Goal: Transaction & Acquisition: Purchase product/service

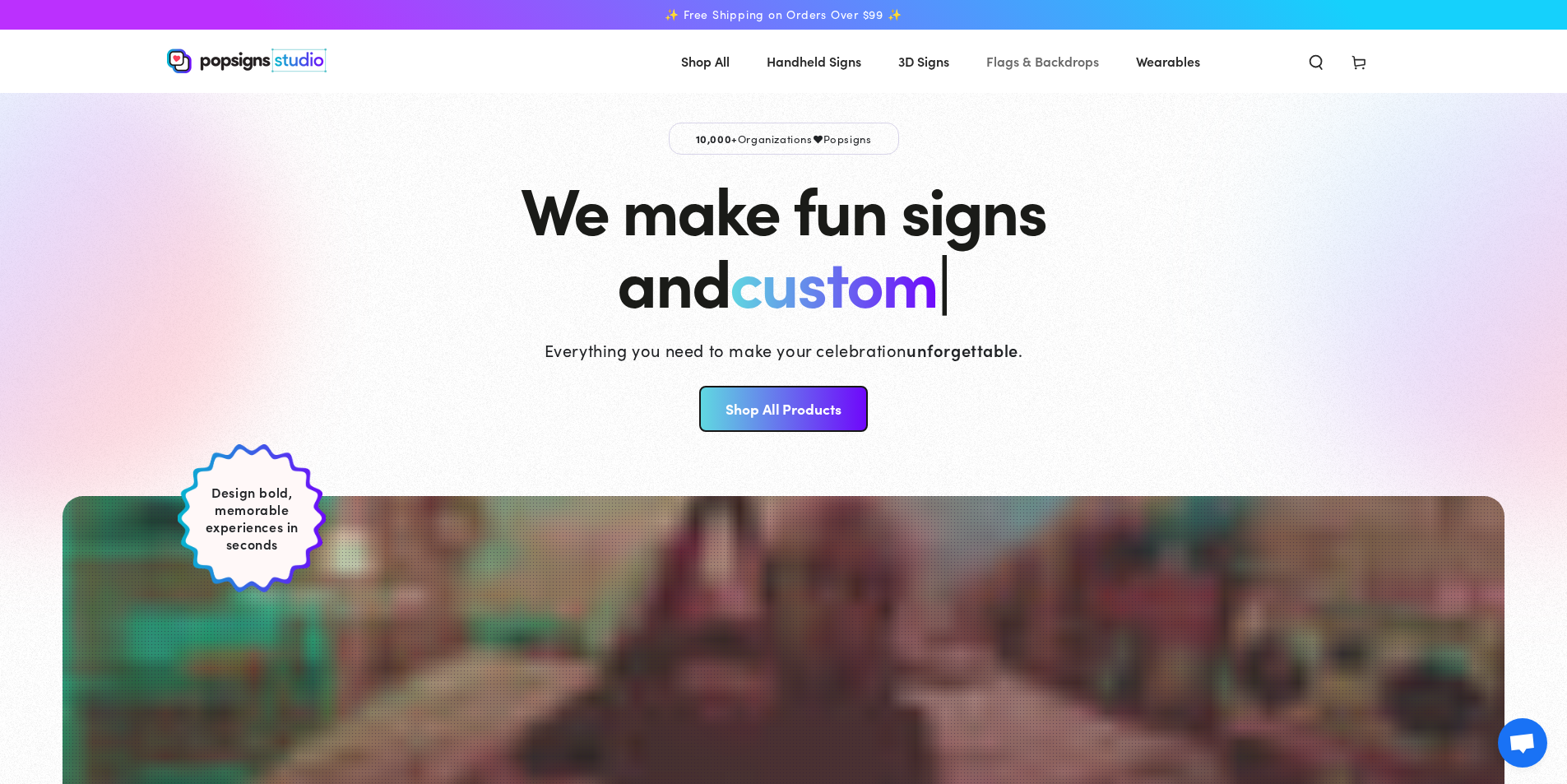
click at [1039, 58] on span "Flags & Backdrops" at bounding box center [1043, 61] width 113 height 24
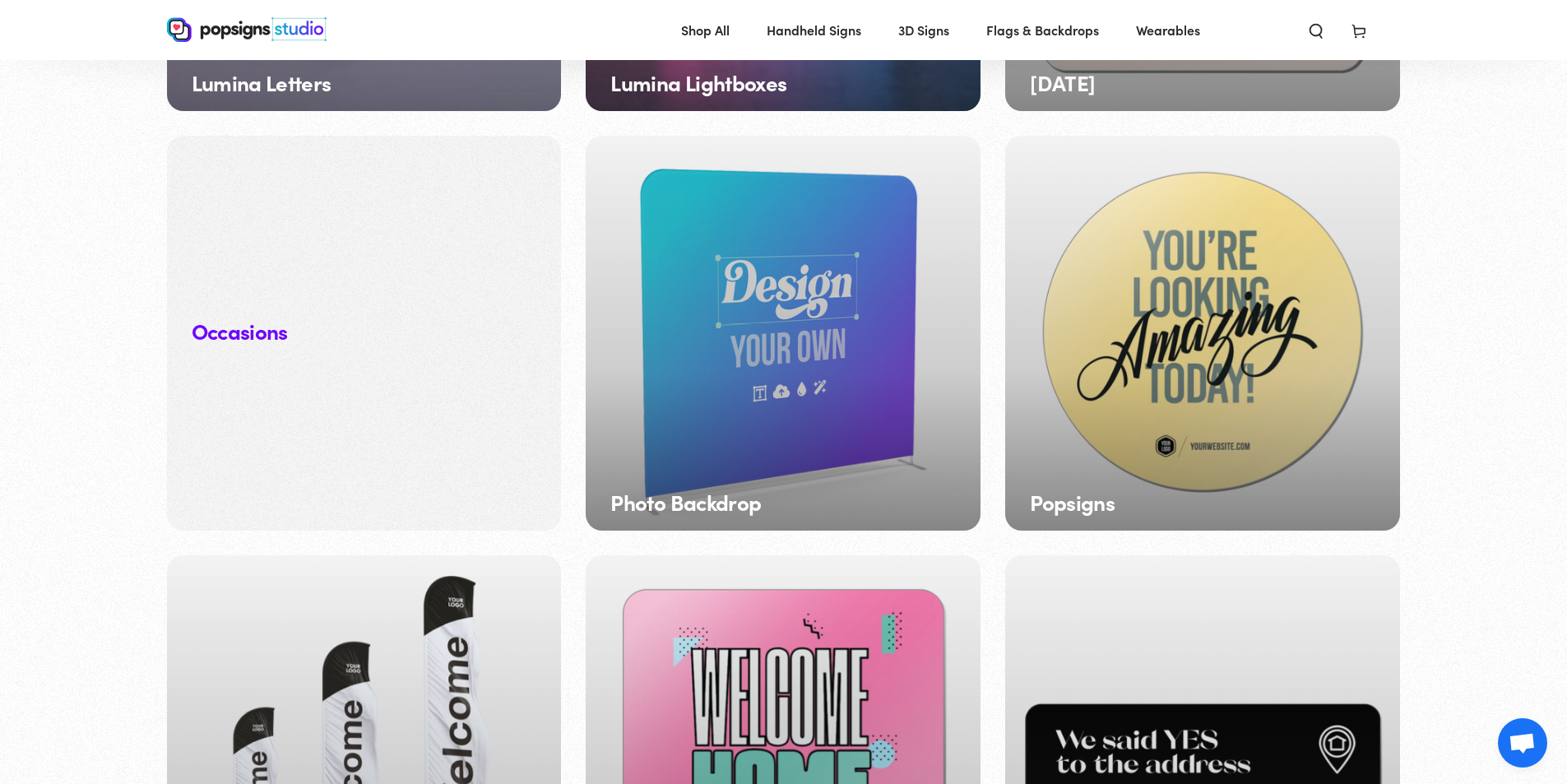
scroll to position [1727, 0]
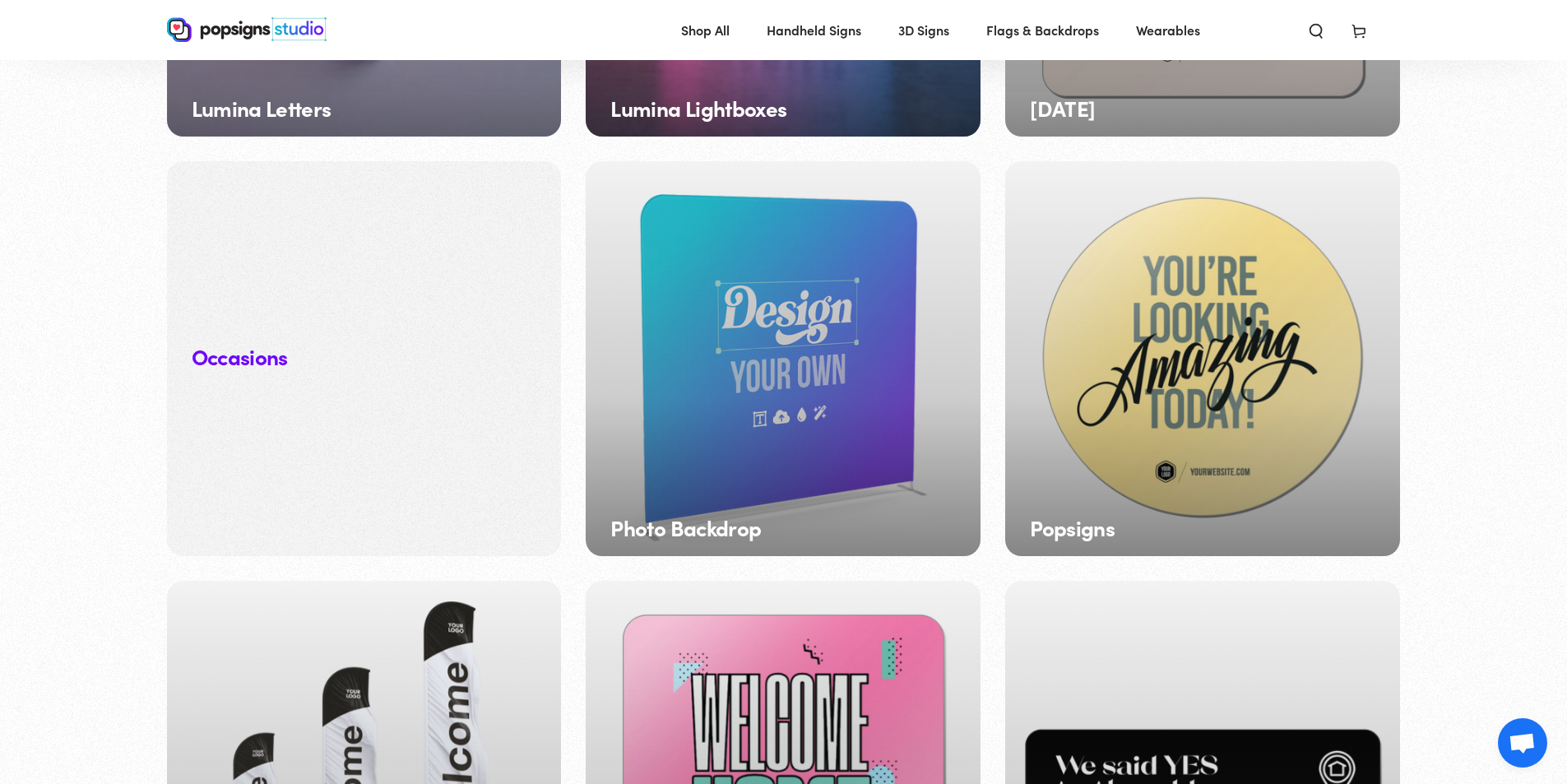
click at [756, 357] on div "Photo Backdrop" at bounding box center [783, 358] width 395 height 395
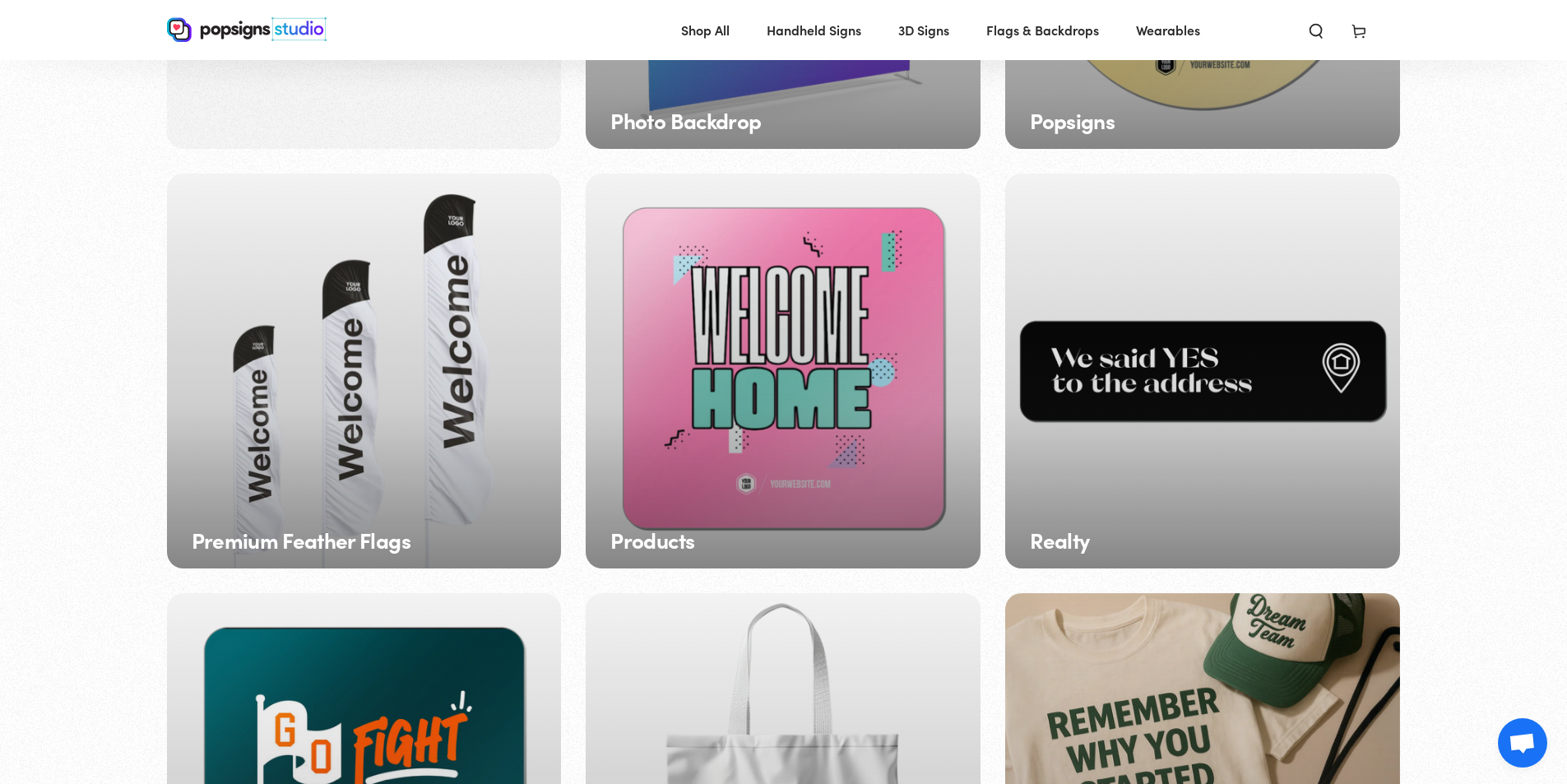
scroll to position [2138, 0]
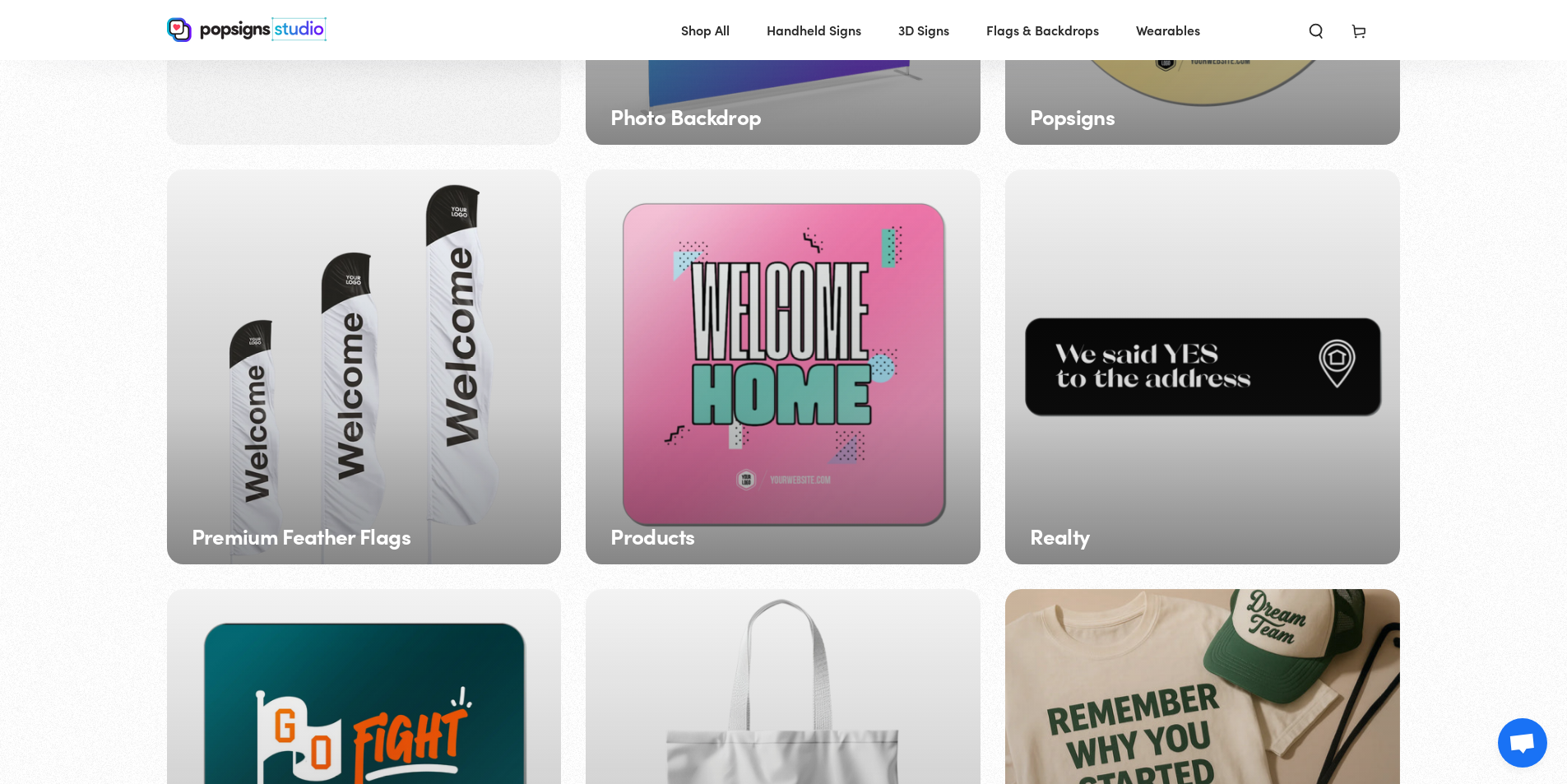
click at [416, 402] on div "Premium Feather Flags" at bounding box center [364, 367] width 395 height 395
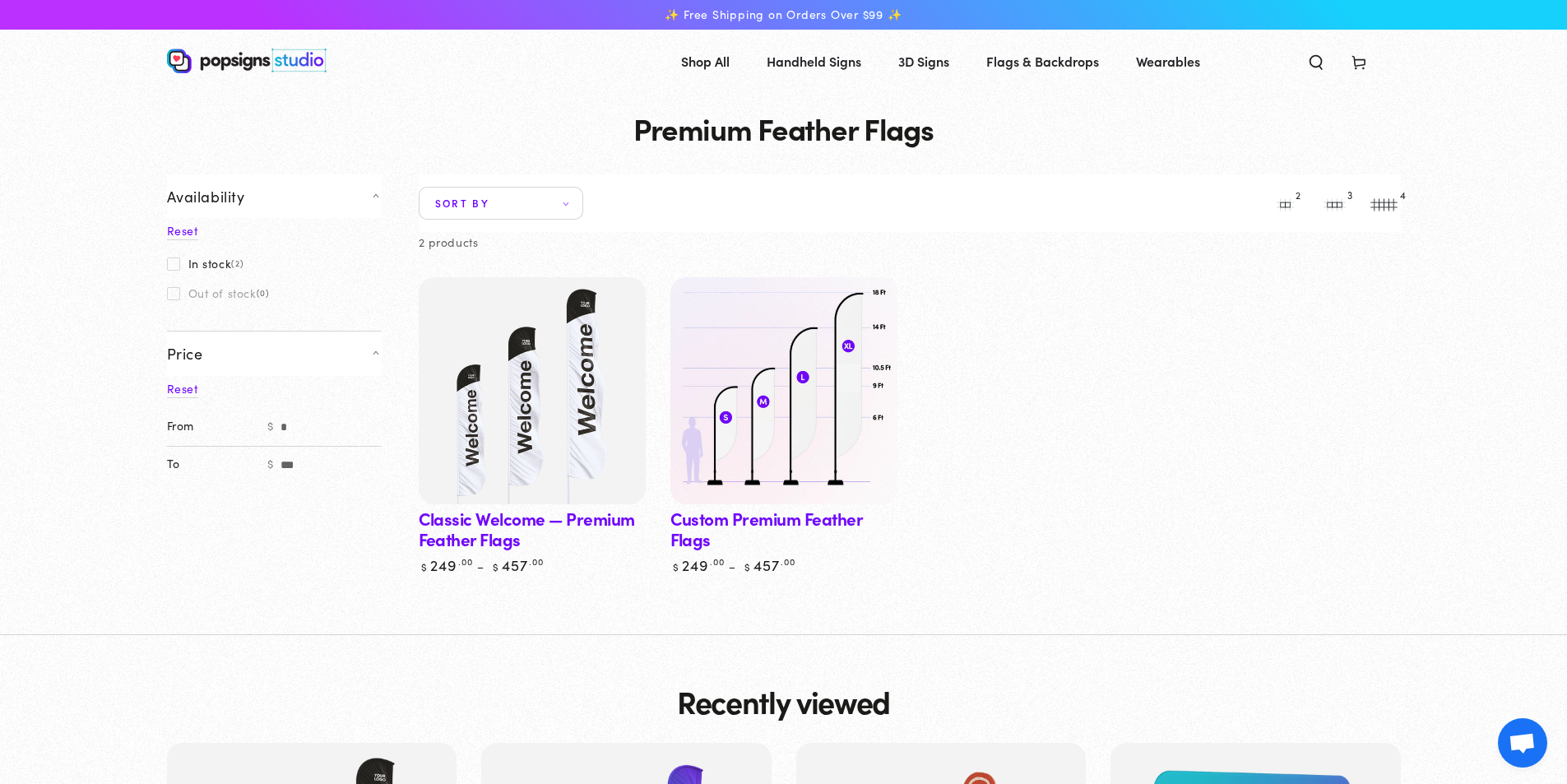
click at [802, 372] on img at bounding box center [783, 390] width 234 height 234
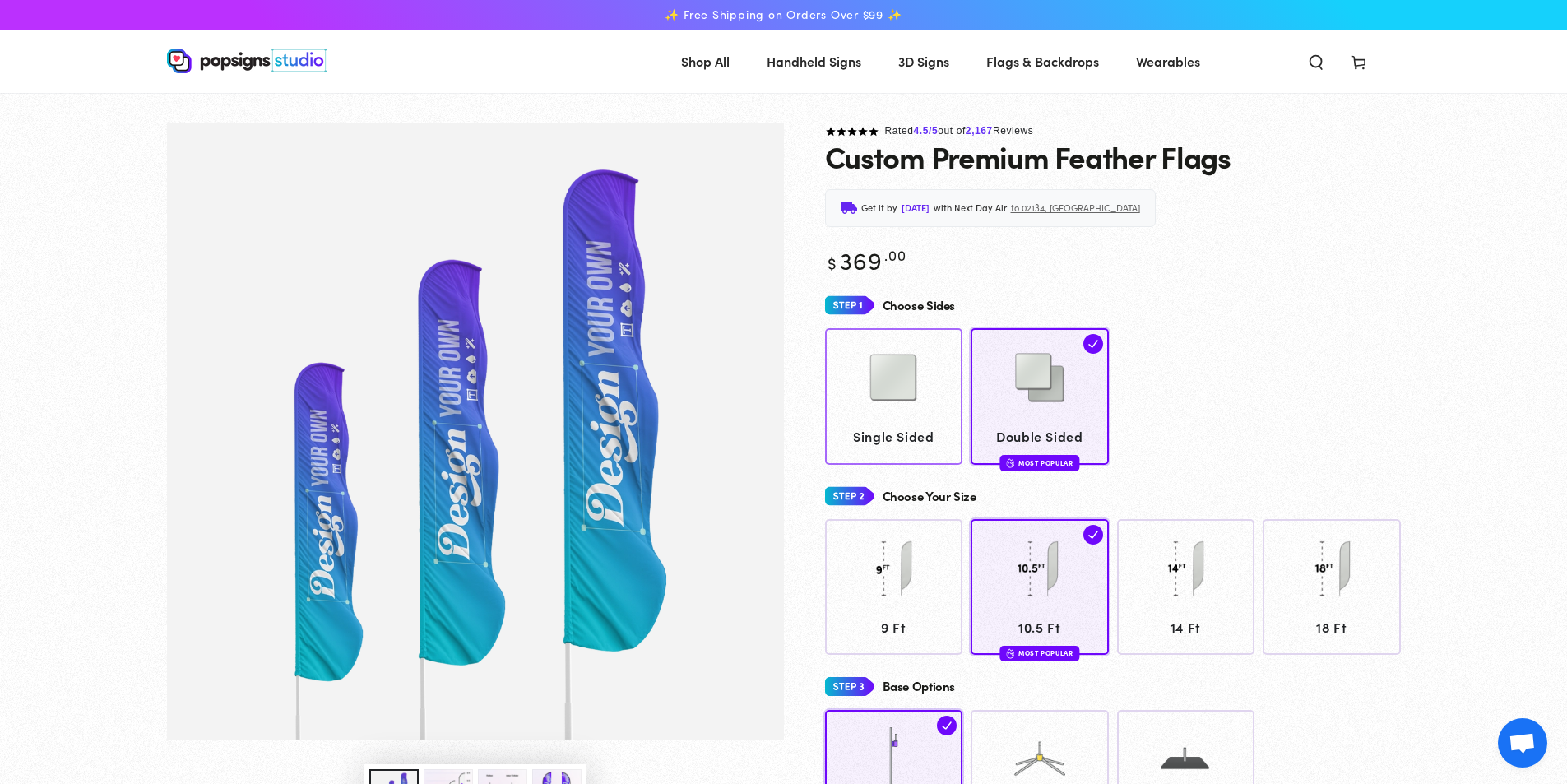
click at [894, 414] on img at bounding box center [893, 377] width 82 height 82
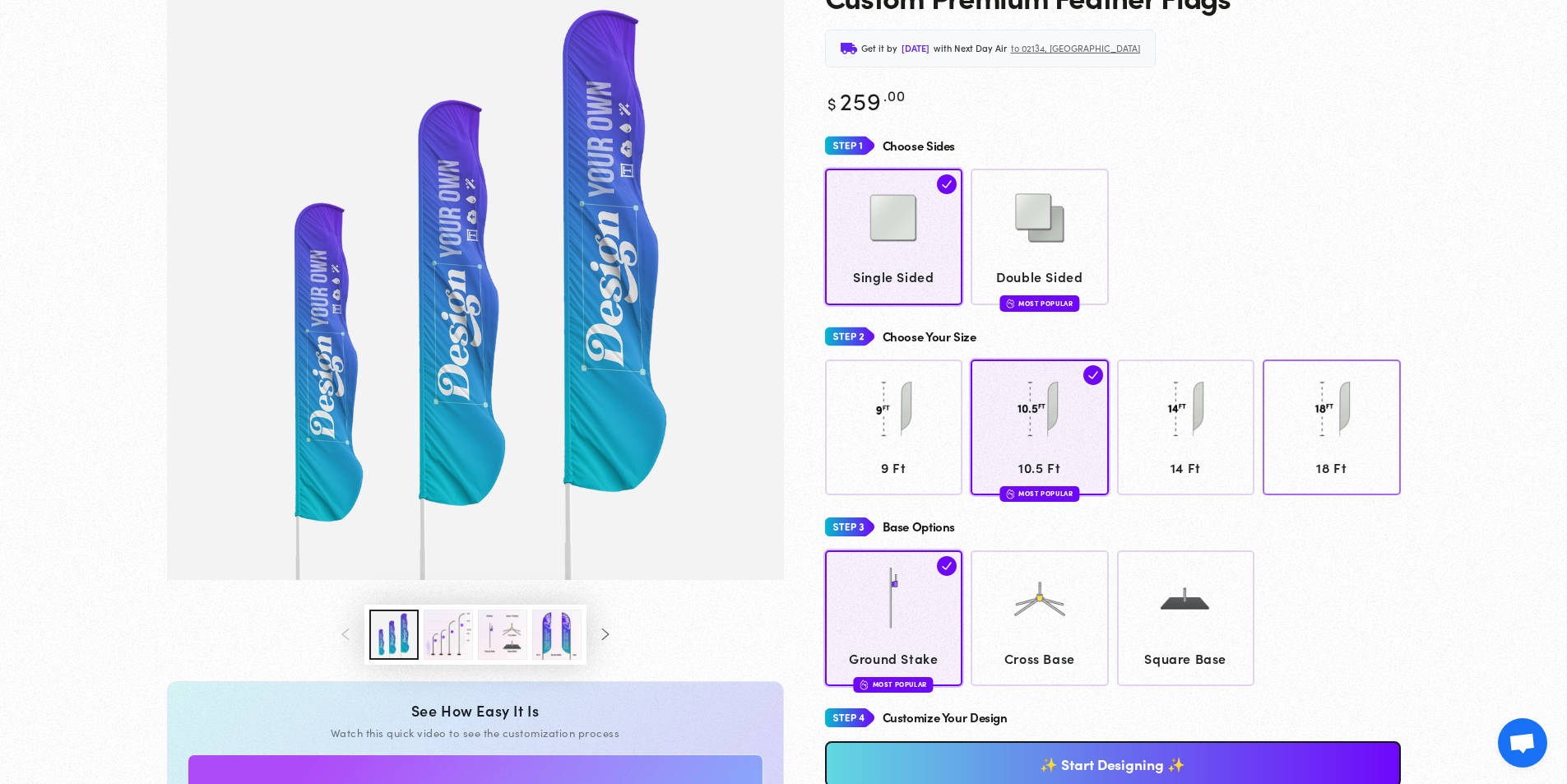
scroll to position [161, 0]
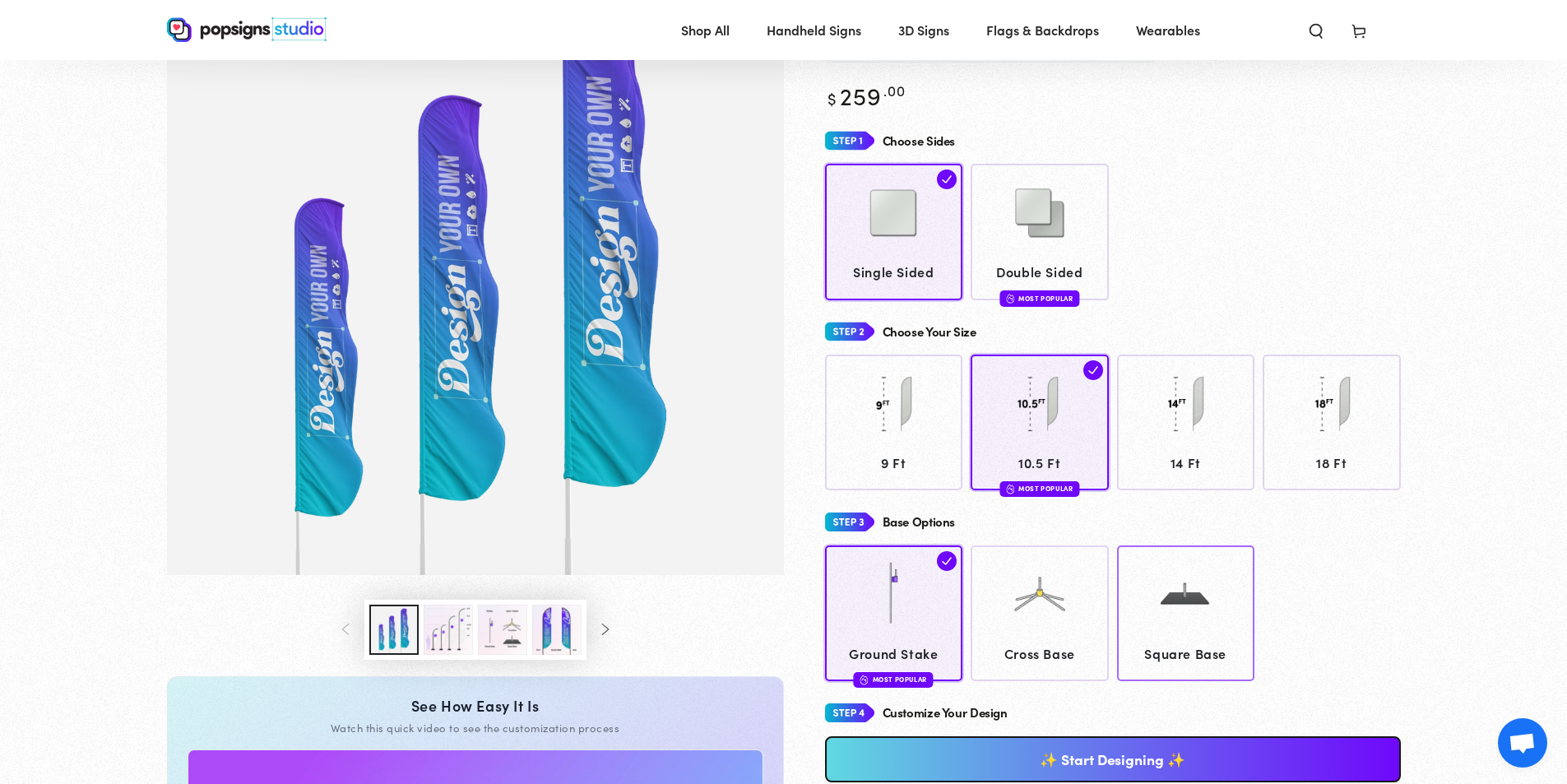
click at [1185, 620] on img at bounding box center [1185, 594] width 82 height 82
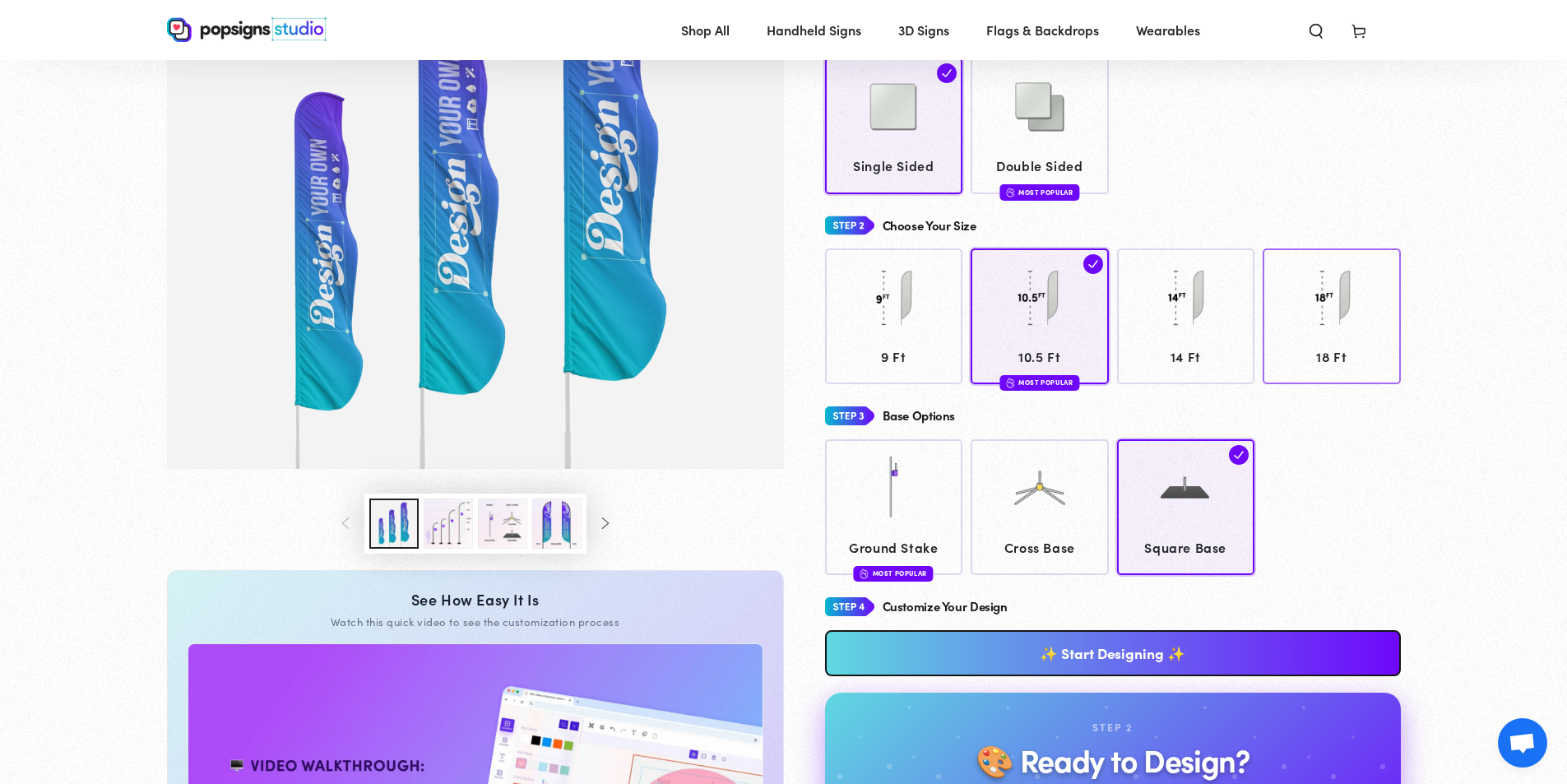
scroll to position [491, 0]
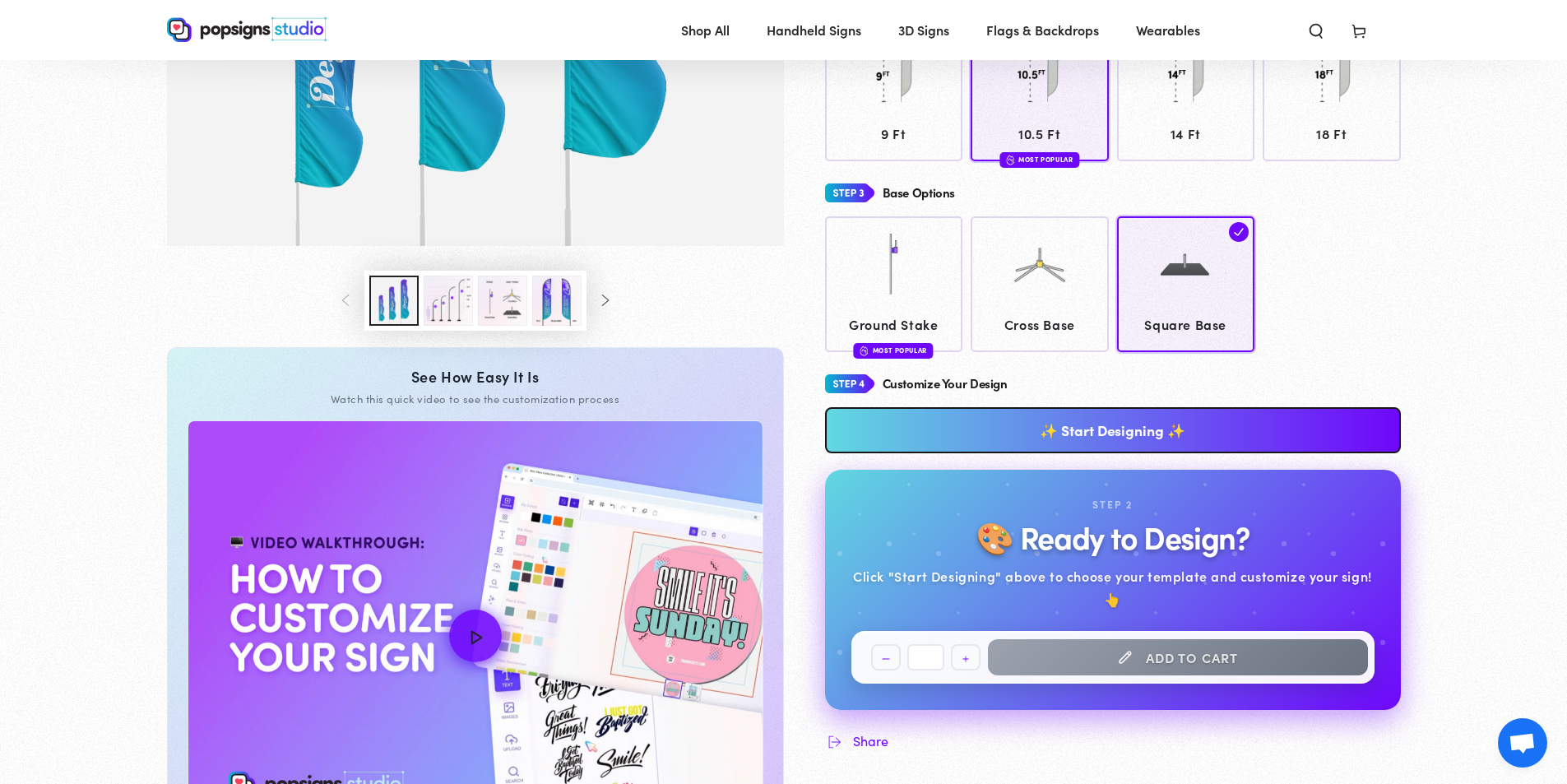
click at [1045, 416] on link "✨ Start Designing ✨" at bounding box center [1113, 430] width 576 height 46
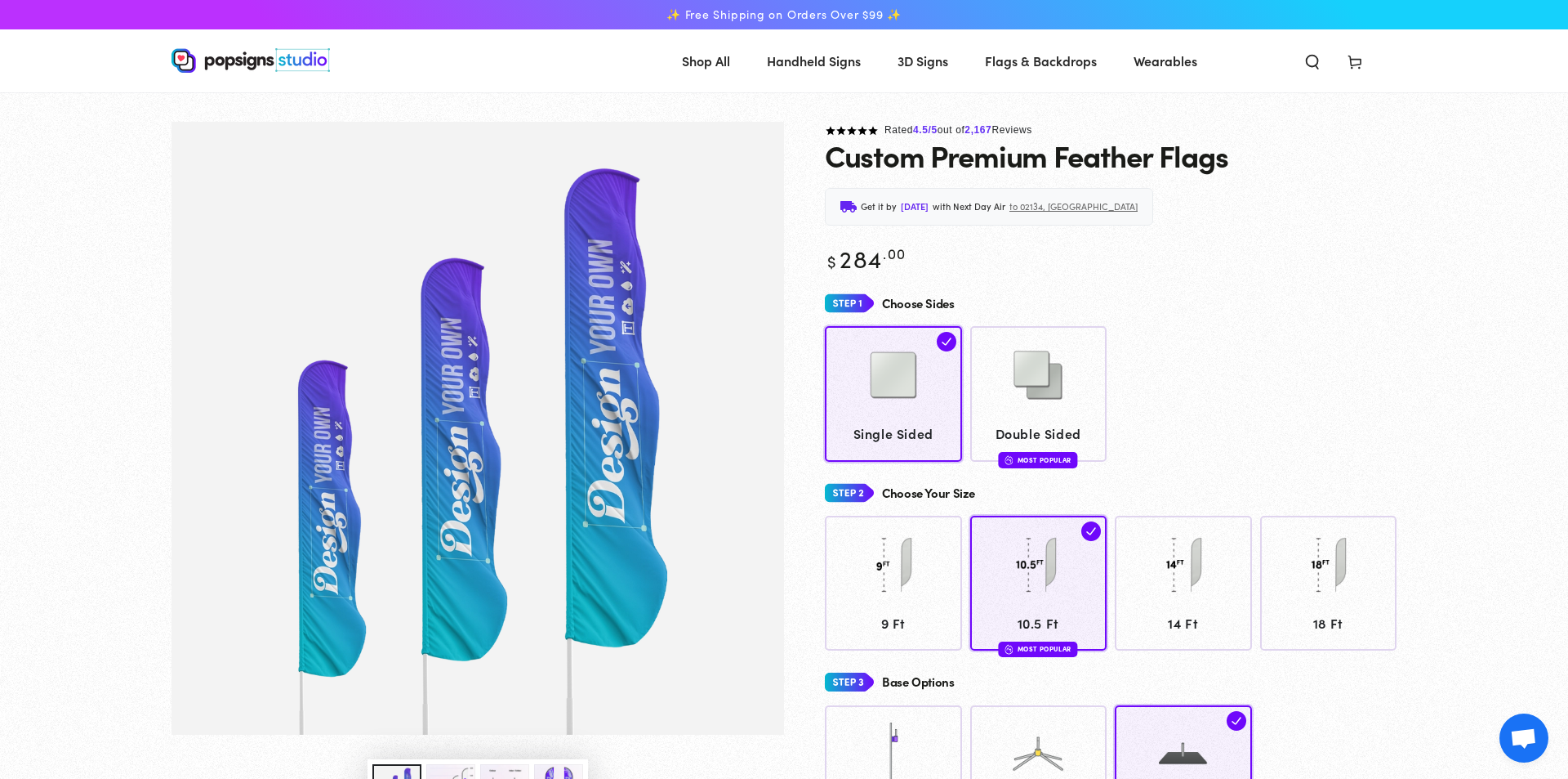
scroll to position [0, 0]
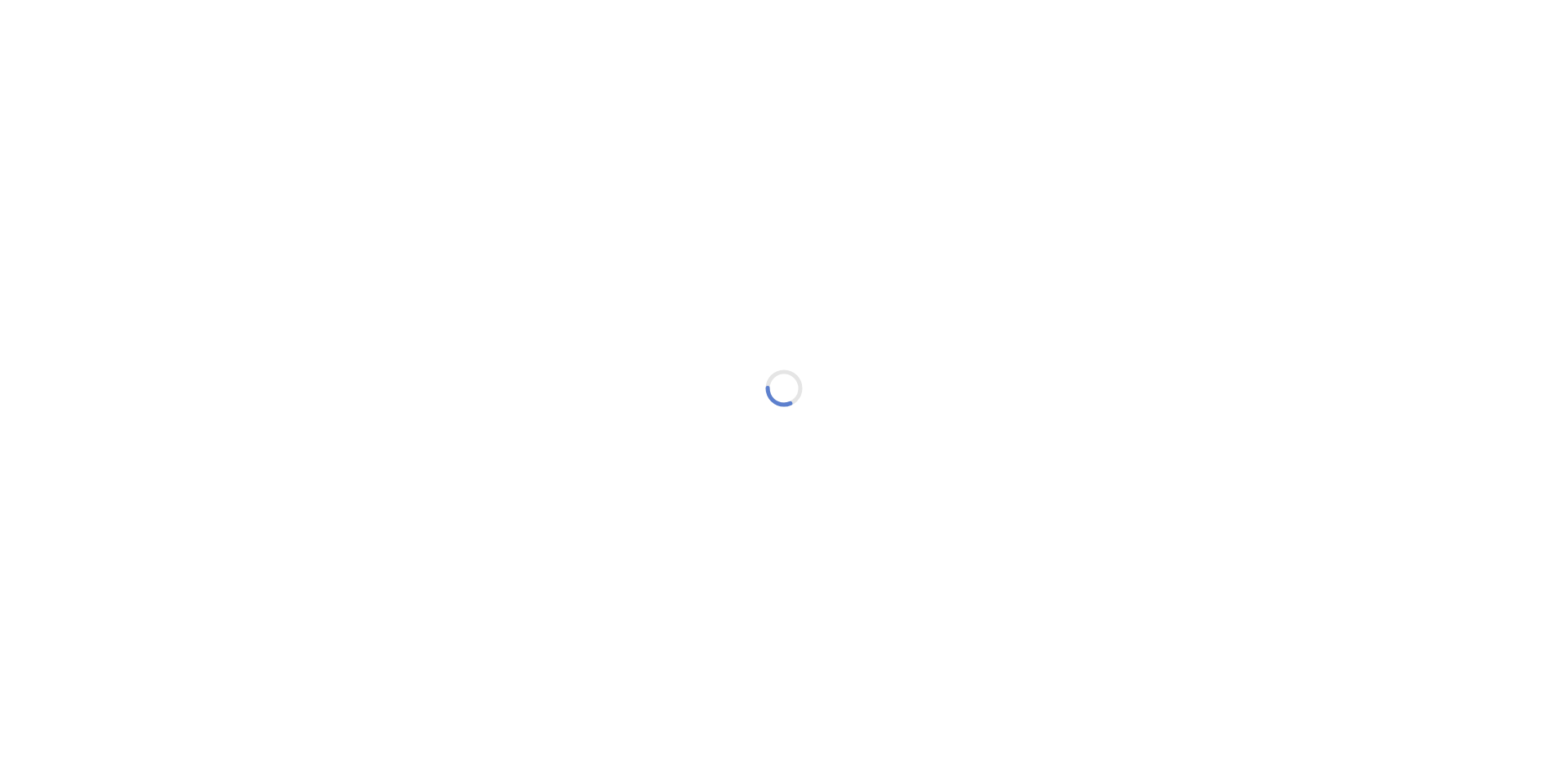
type textarea "An ancient tree with a door leading to a magical world"
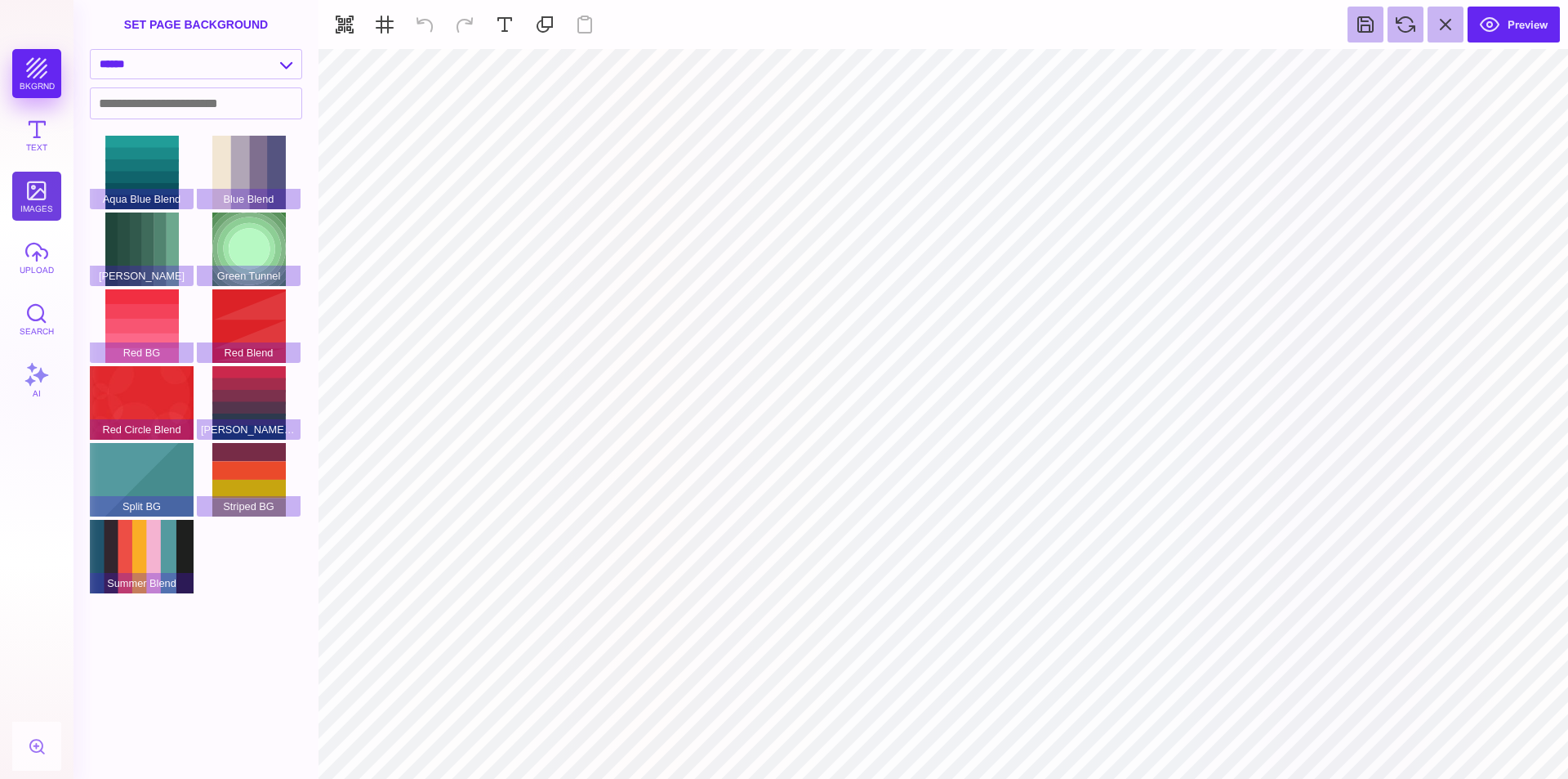
click at [42, 207] on button "images" at bounding box center [36, 196] width 49 height 49
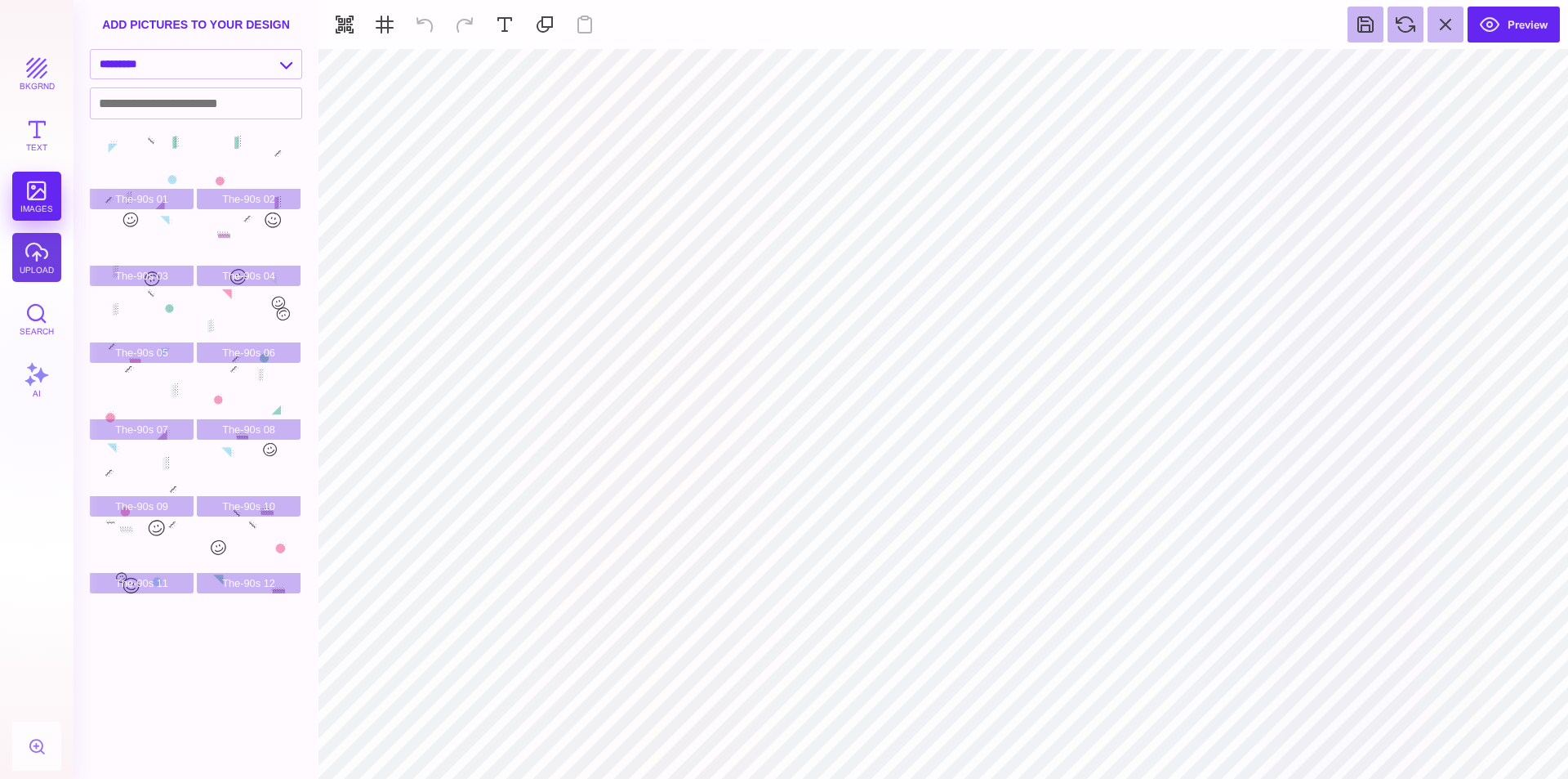
click at [31, 254] on button "upload" at bounding box center [36, 257] width 49 height 49
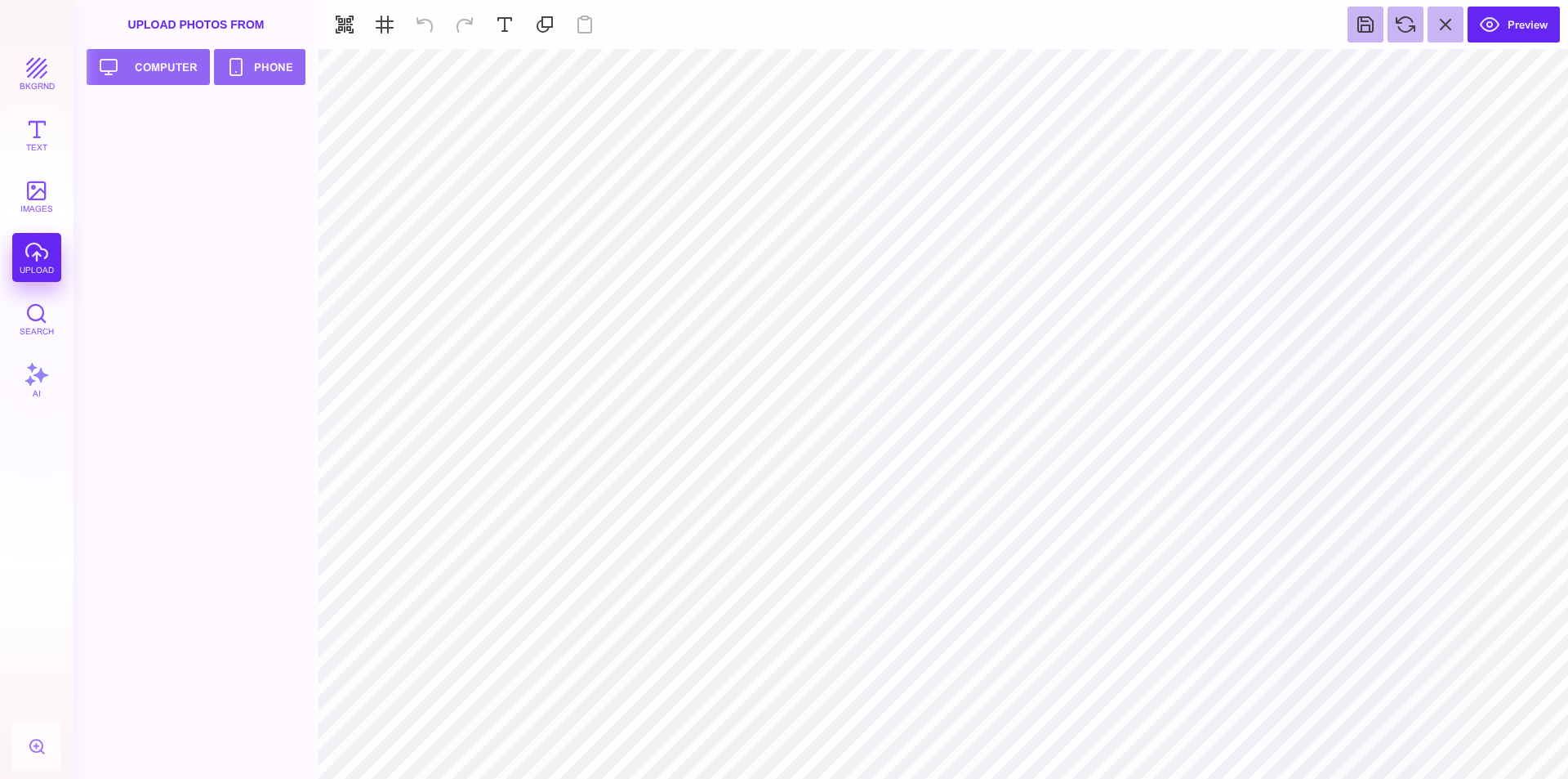
click at [35, 260] on div "bkgrnd Text images upload Search AI" at bounding box center [36, 413] width 73 height 729
click at [149, 66] on button "Upload your artwork Computer" at bounding box center [148, 67] width 123 height 36
click at [187, 337] on div at bounding box center [201, 440] width 222 height 677
click at [41, 392] on button "AI" at bounding box center [36, 379] width 49 height 49
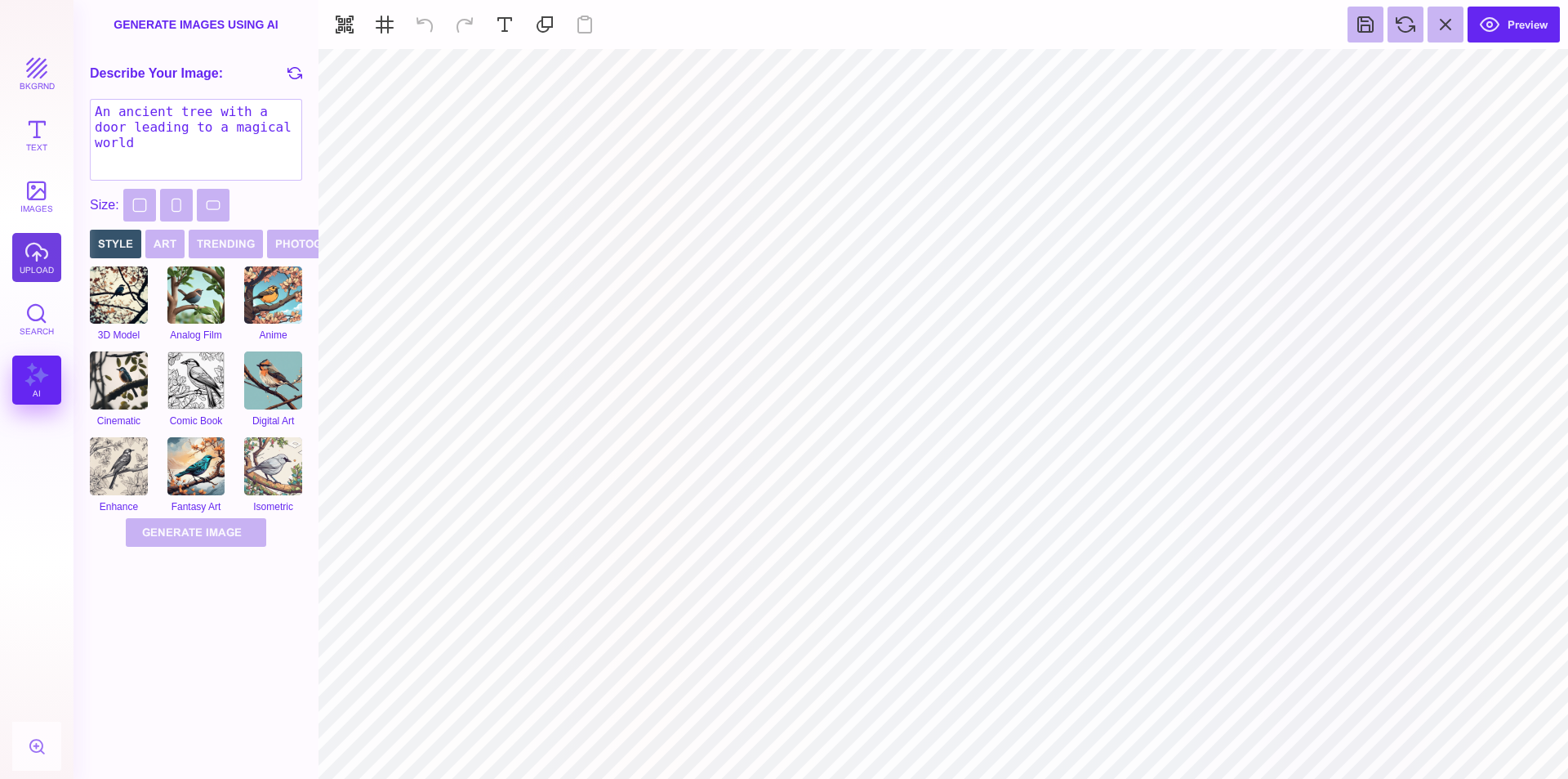
click at [31, 272] on button "upload" at bounding box center [36, 257] width 49 height 49
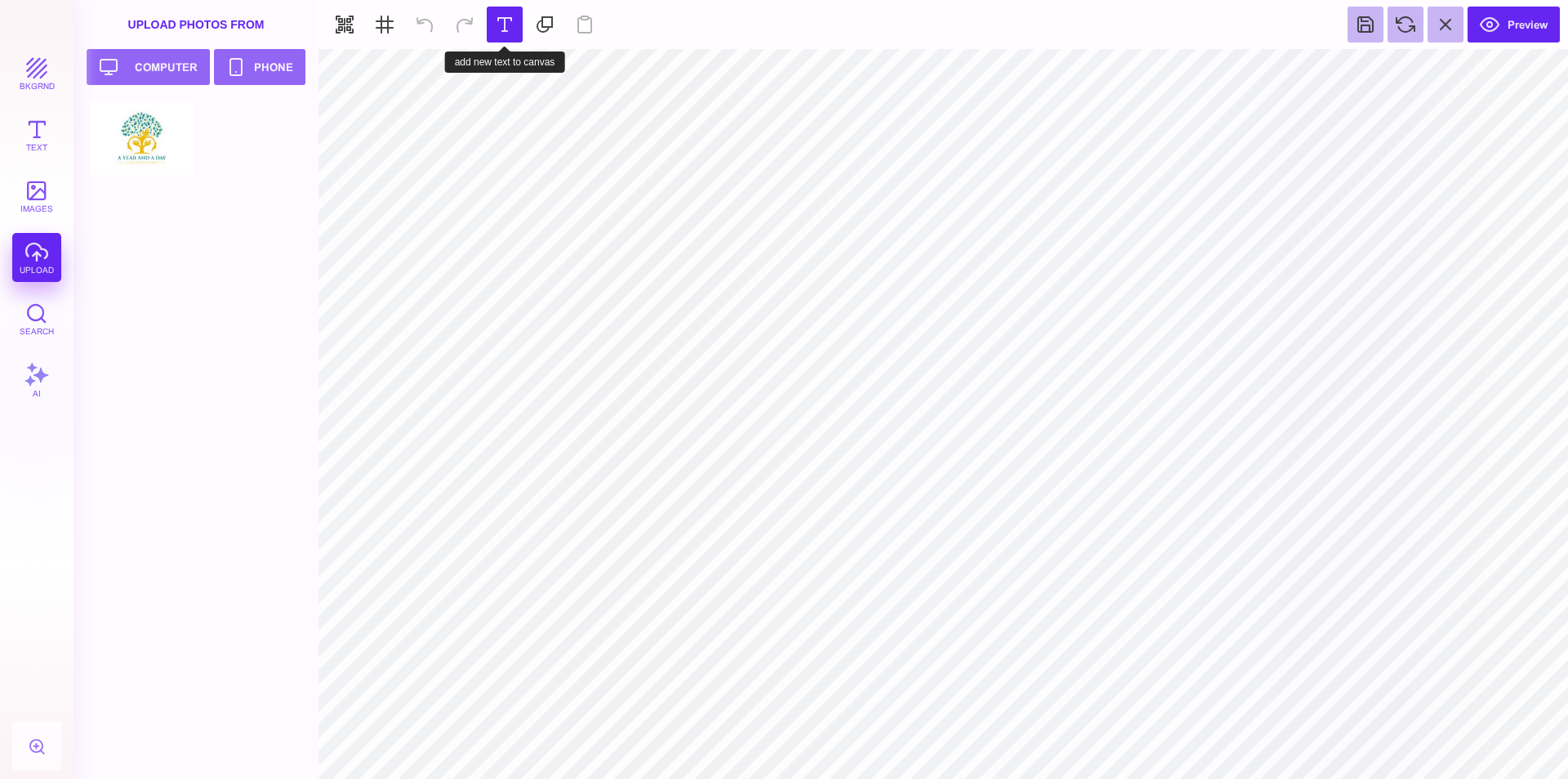
click at [513, 23] on button at bounding box center [505, 25] width 36 height 36
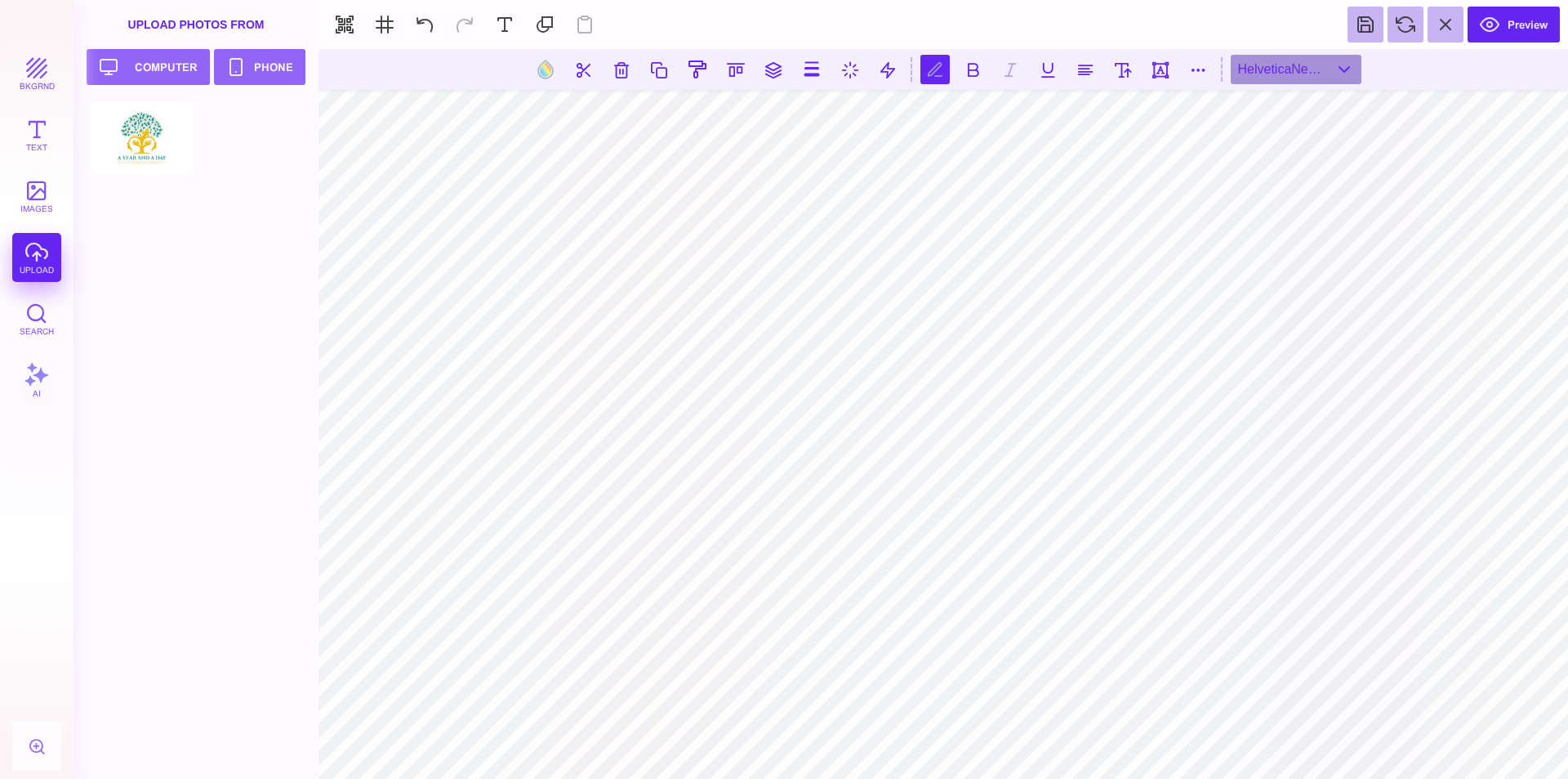
scroll to position [0, 4]
click at [430, 25] on button at bounding box center [425, 25] width 36 height 36
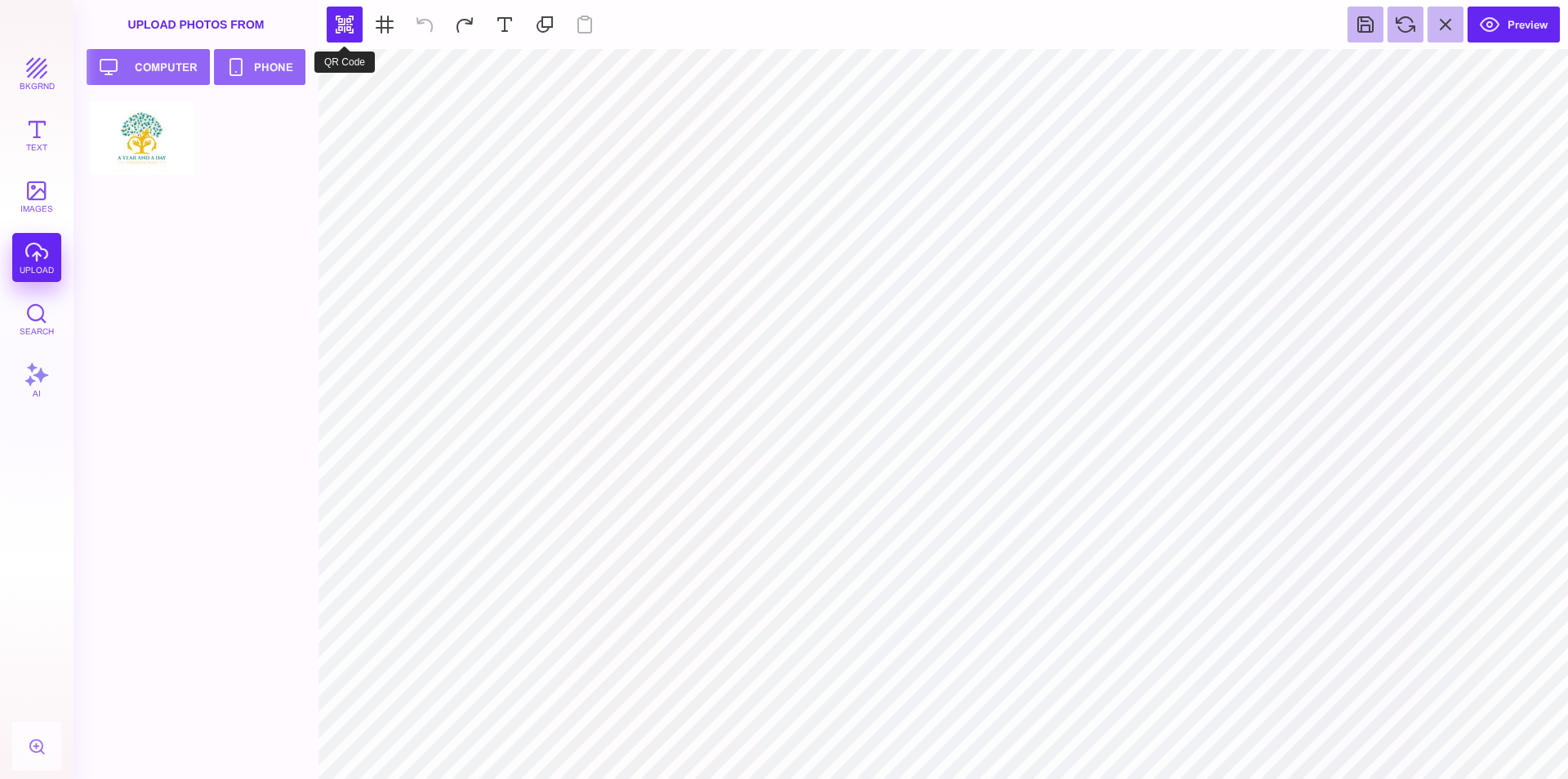
click at [331, 32] on button "button" at bounding box center [345, 25] width 36 height 36
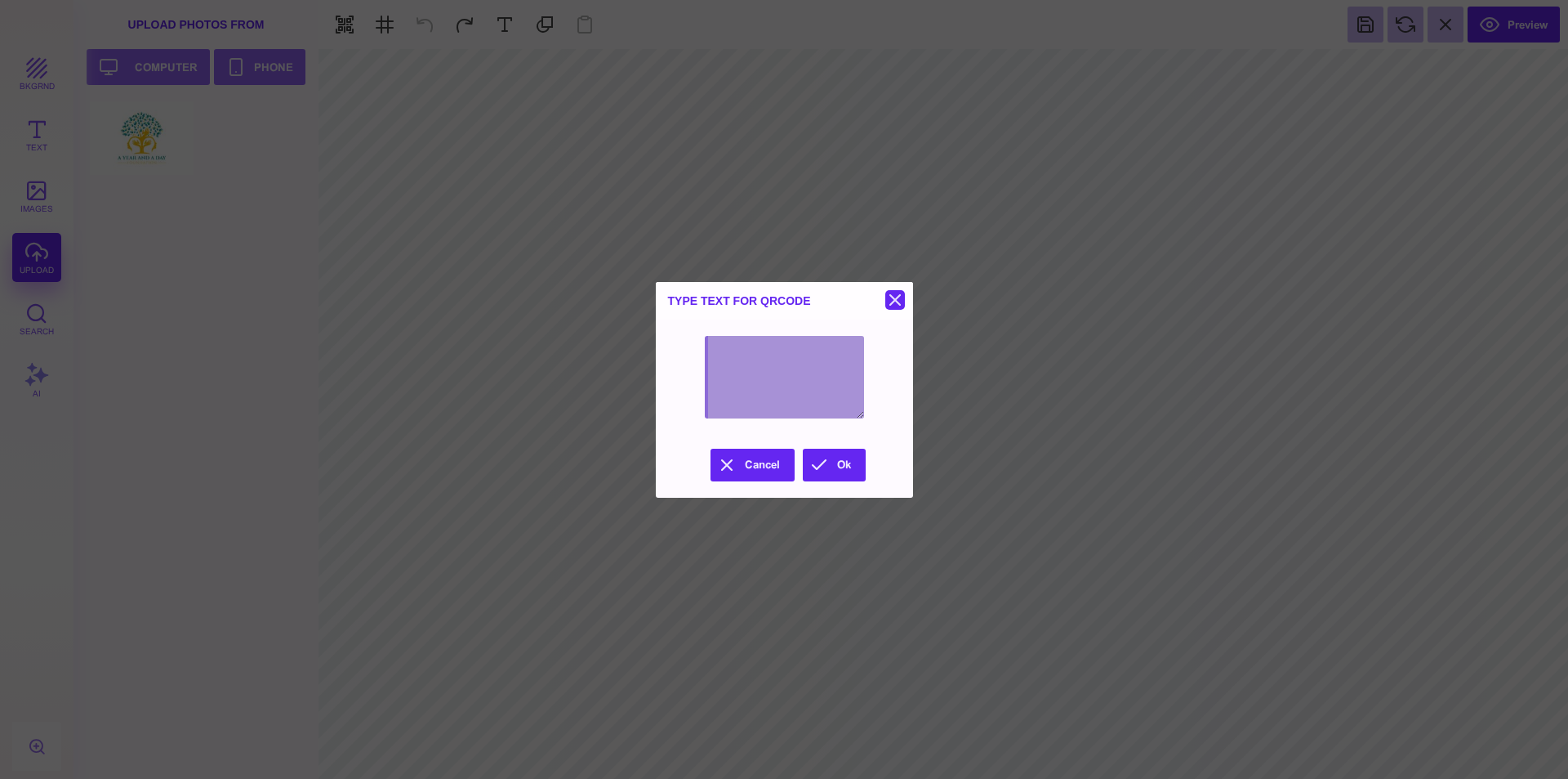
click at [893, 297] on button at bounding box center [895, 300] width 20 height 20
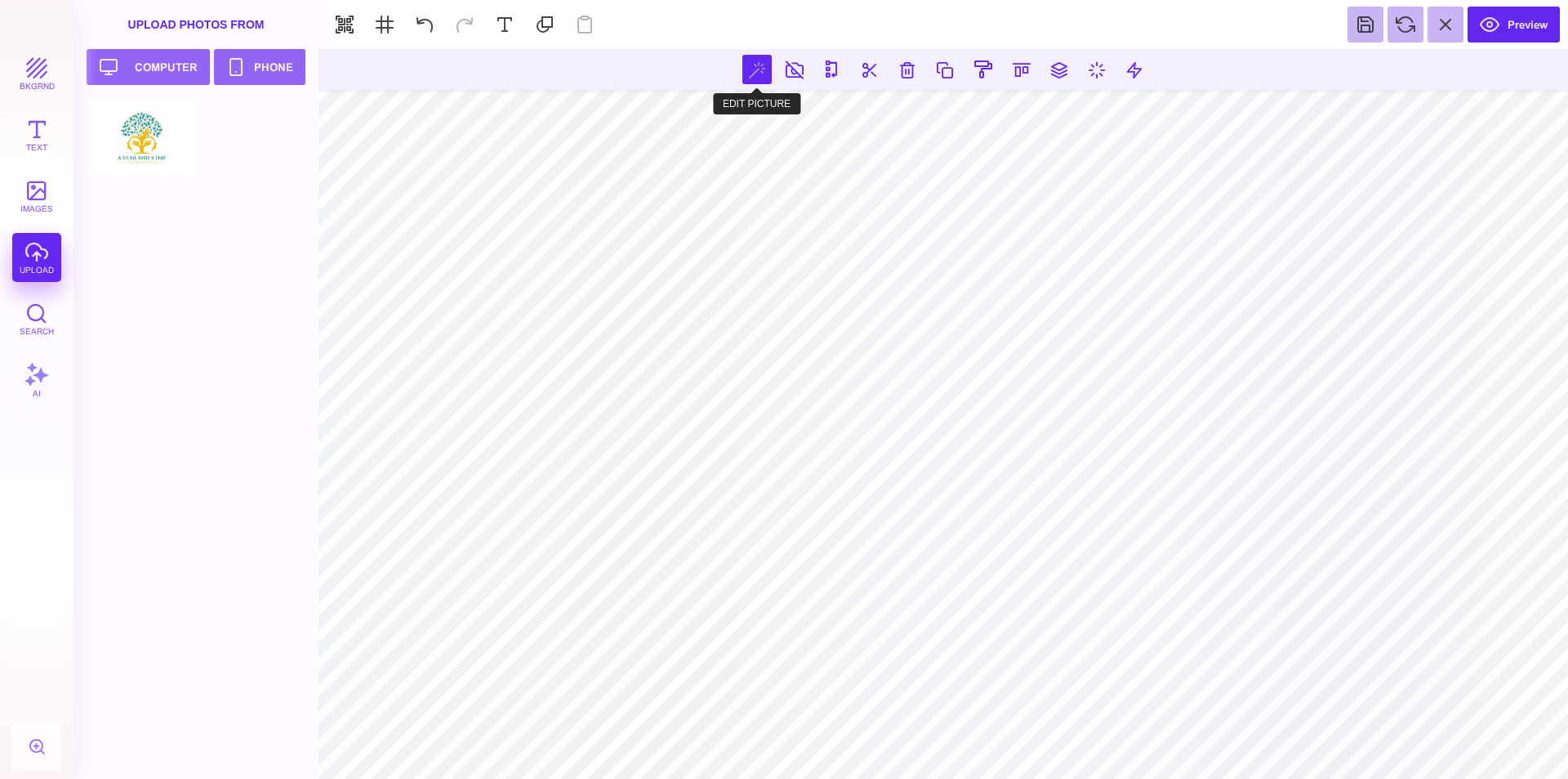
click at [762, 77] on button at bounding box center [757, 69] width 30 height 30
click at [931, 75] on button at bounding box center [926, 69] width 30 height 30
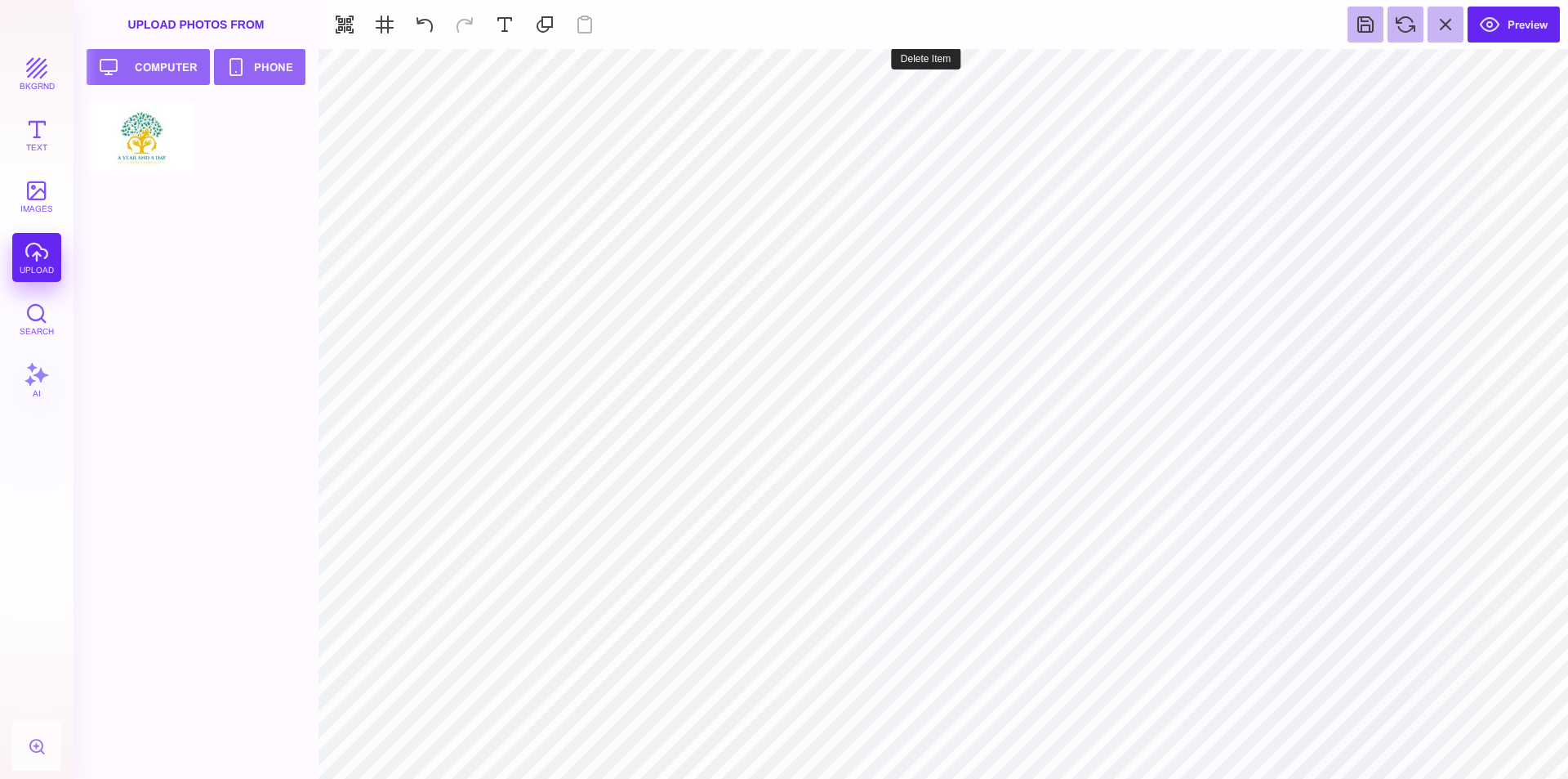
type input "#FFFFFF"
click at [39, 79] on button "bkgrnd" at bounding box center [36, 73] width 49 height 49
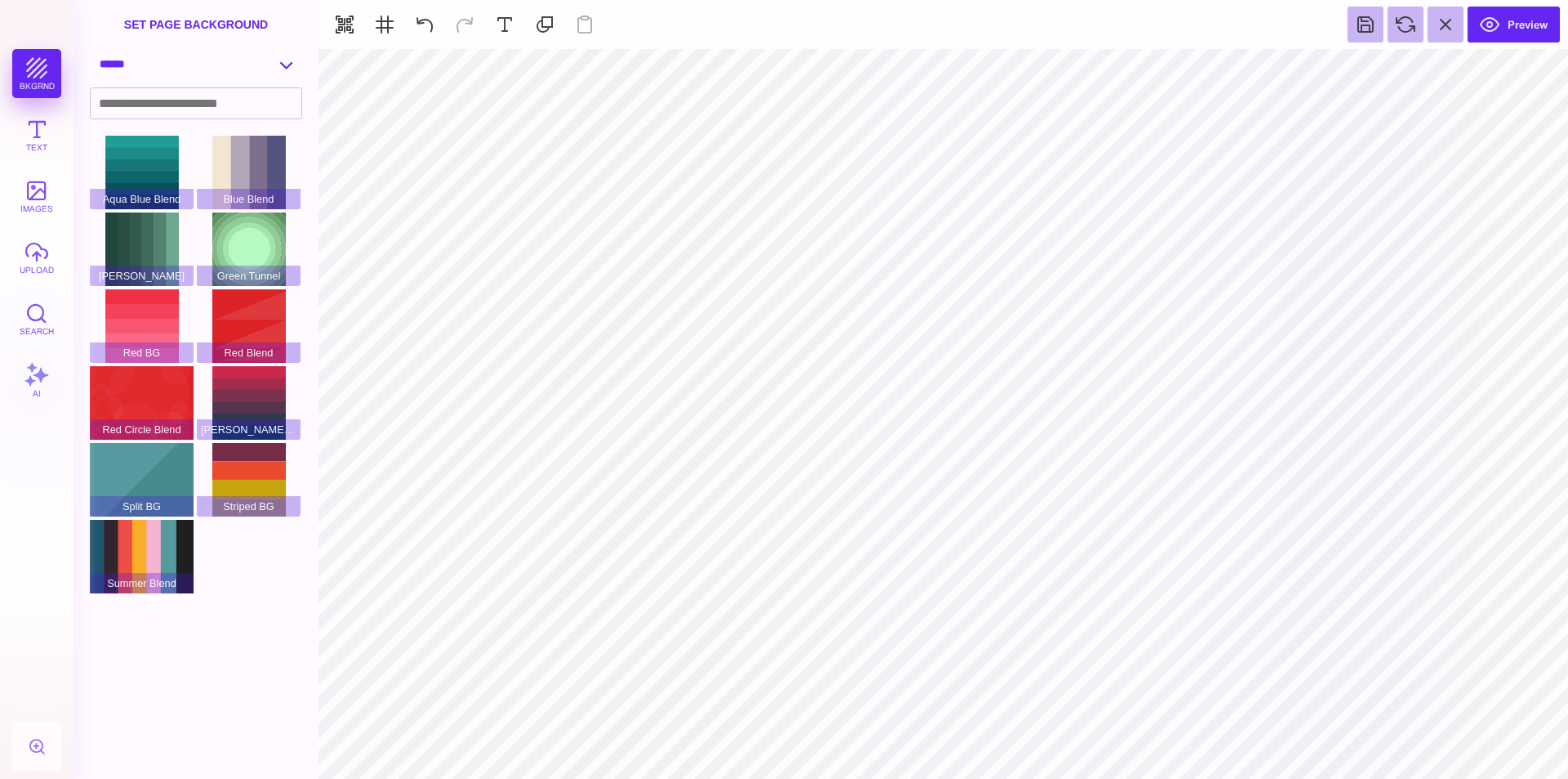
click at [282, 66] on select "**********" at bounding box center [196, 64] width 211 height 29
click at [91, 50] on select "**********" at bounding box center [196, 64] width 211 height 29
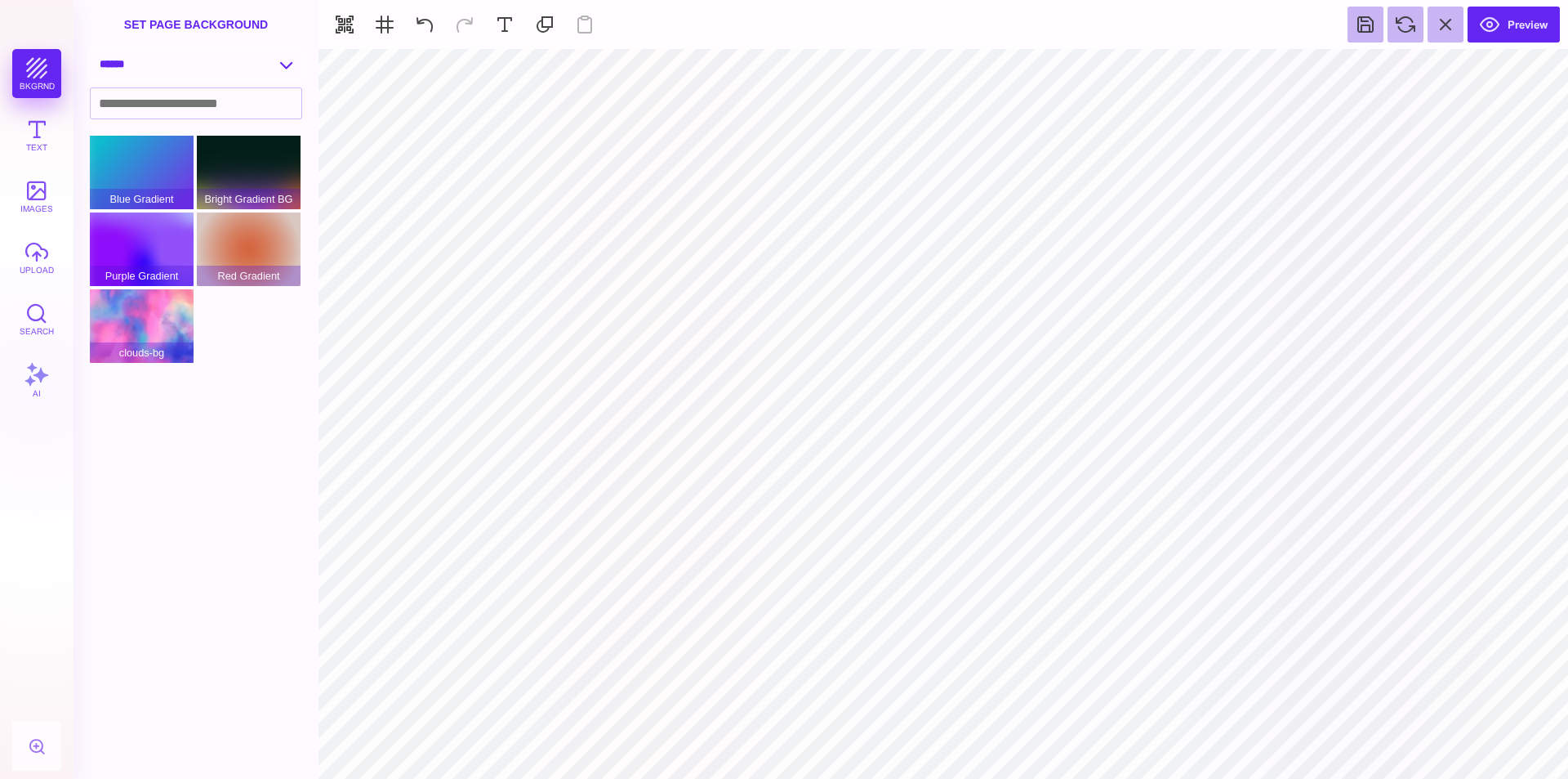
click at [277, 65] on select "**********" at bounding box center [196, 64] width 211 height 29
select select "**********"
click at [91, 50] on select "**********" at bounding box center [196, 64] width 211 height 29
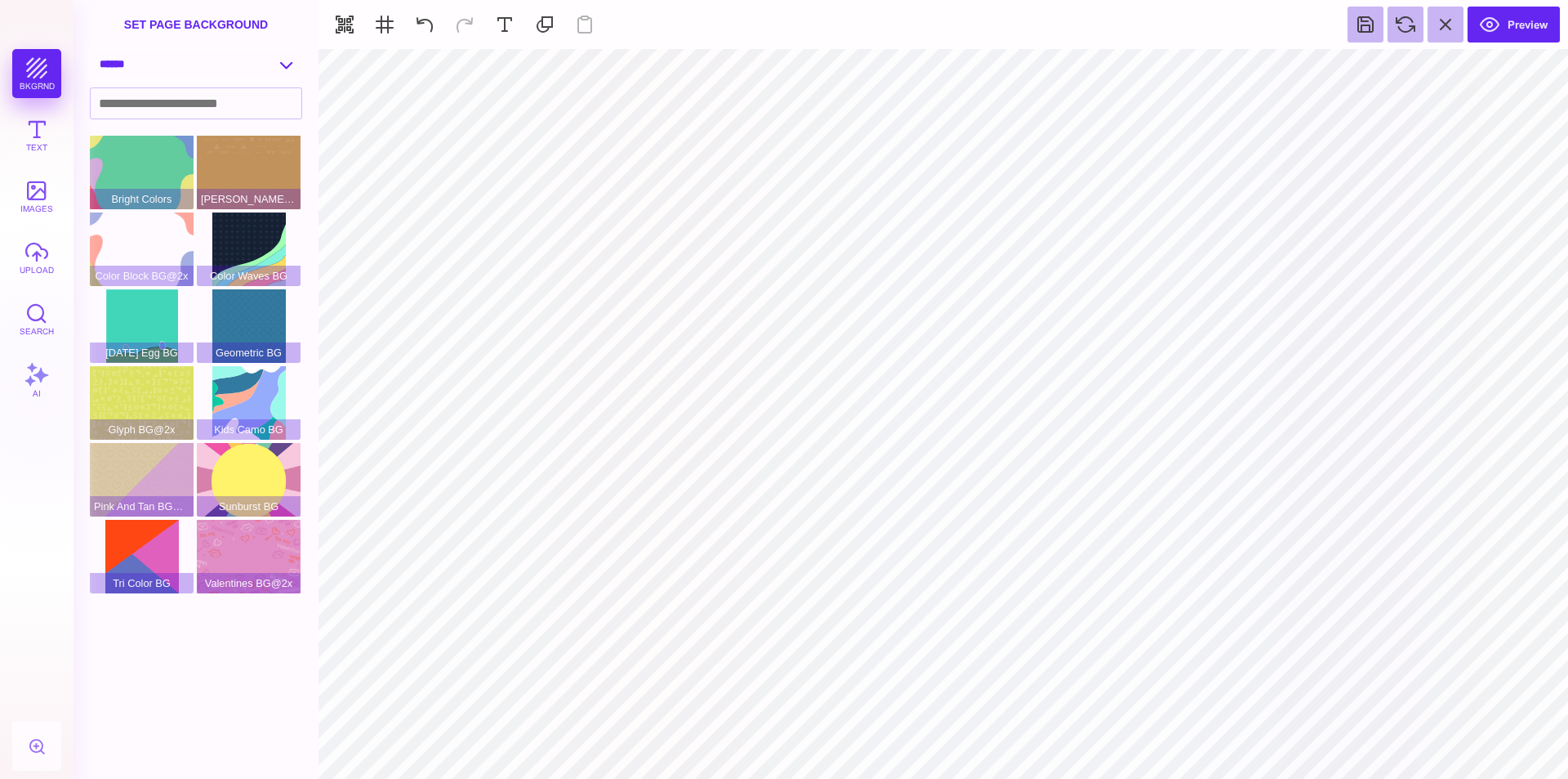
click at [290, 62] on select "**********" at bounding box center [196, 64] width 211 height 29
click at [46, 185] on button "images" at bounding box center [36, 196] width 49 height 49
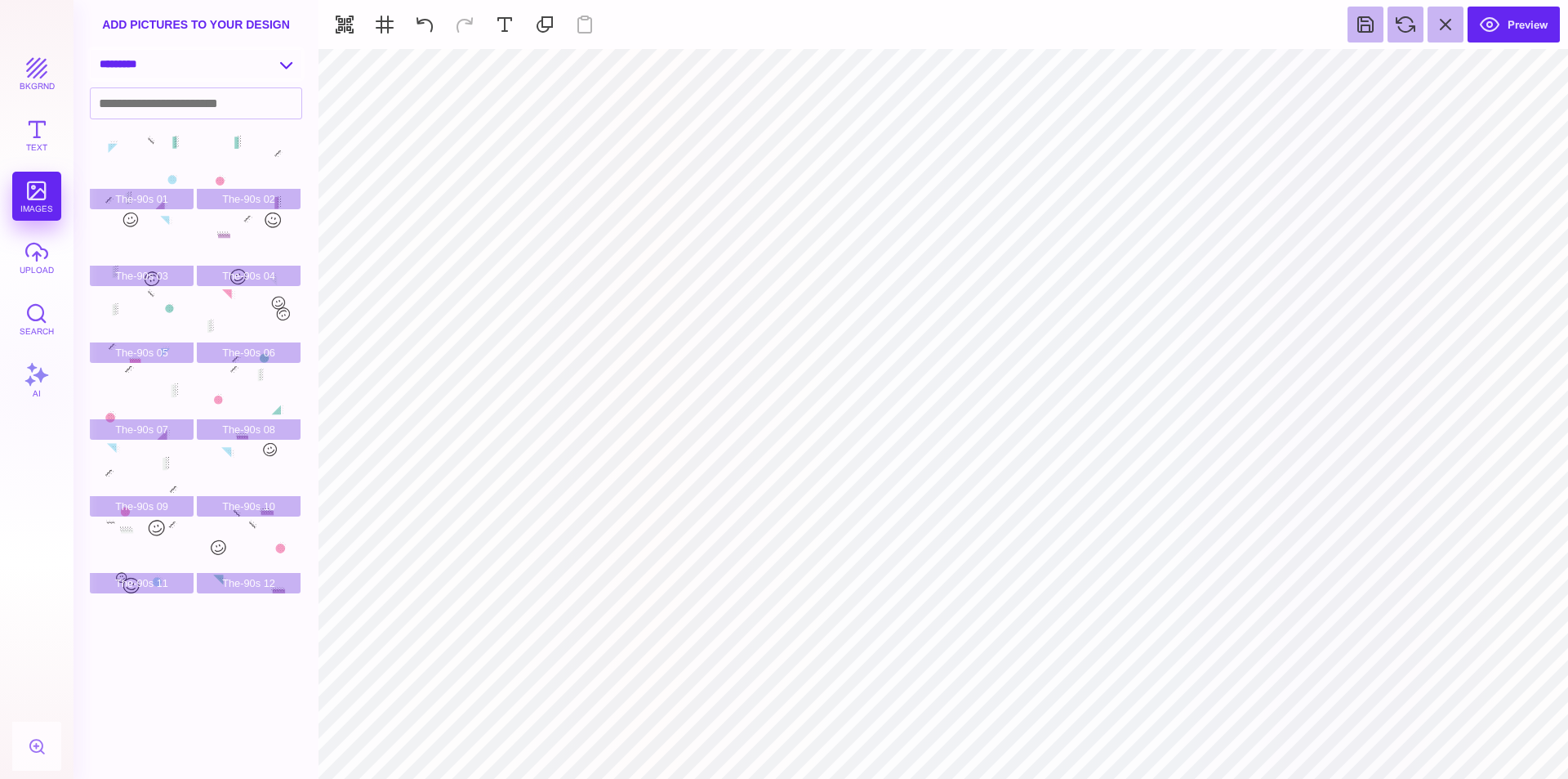
click at [289, 64] on select "**********" at bounding box center [196, 64] width 211 height 29
select select "**********"
click at [91, 50] on select "**********" at bounding box center [196, 64] width 211 height 29
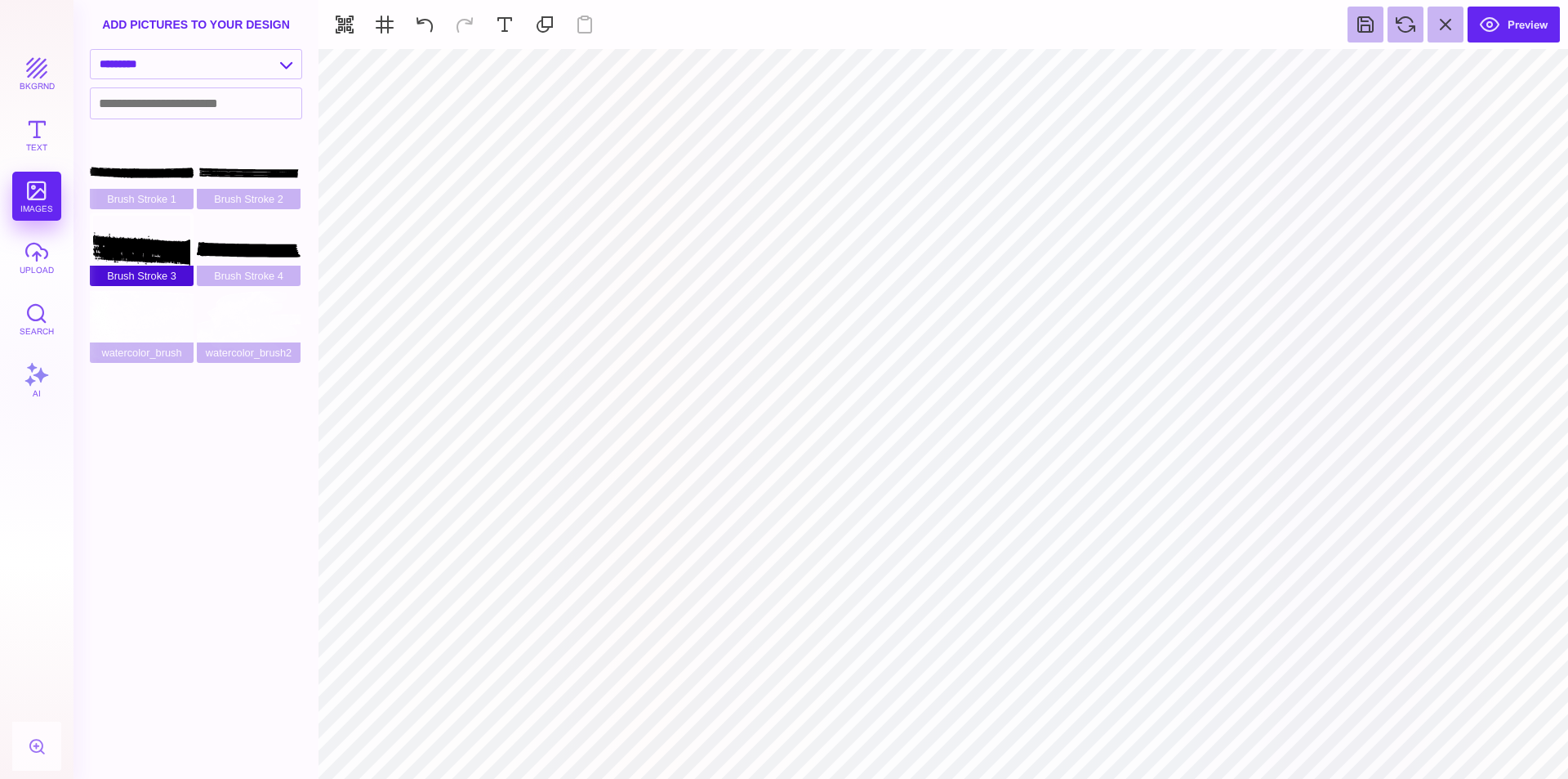
click at [136, 249] on div "Brush Stroke 3" at bounding box center [142, 249] width 104 height 74
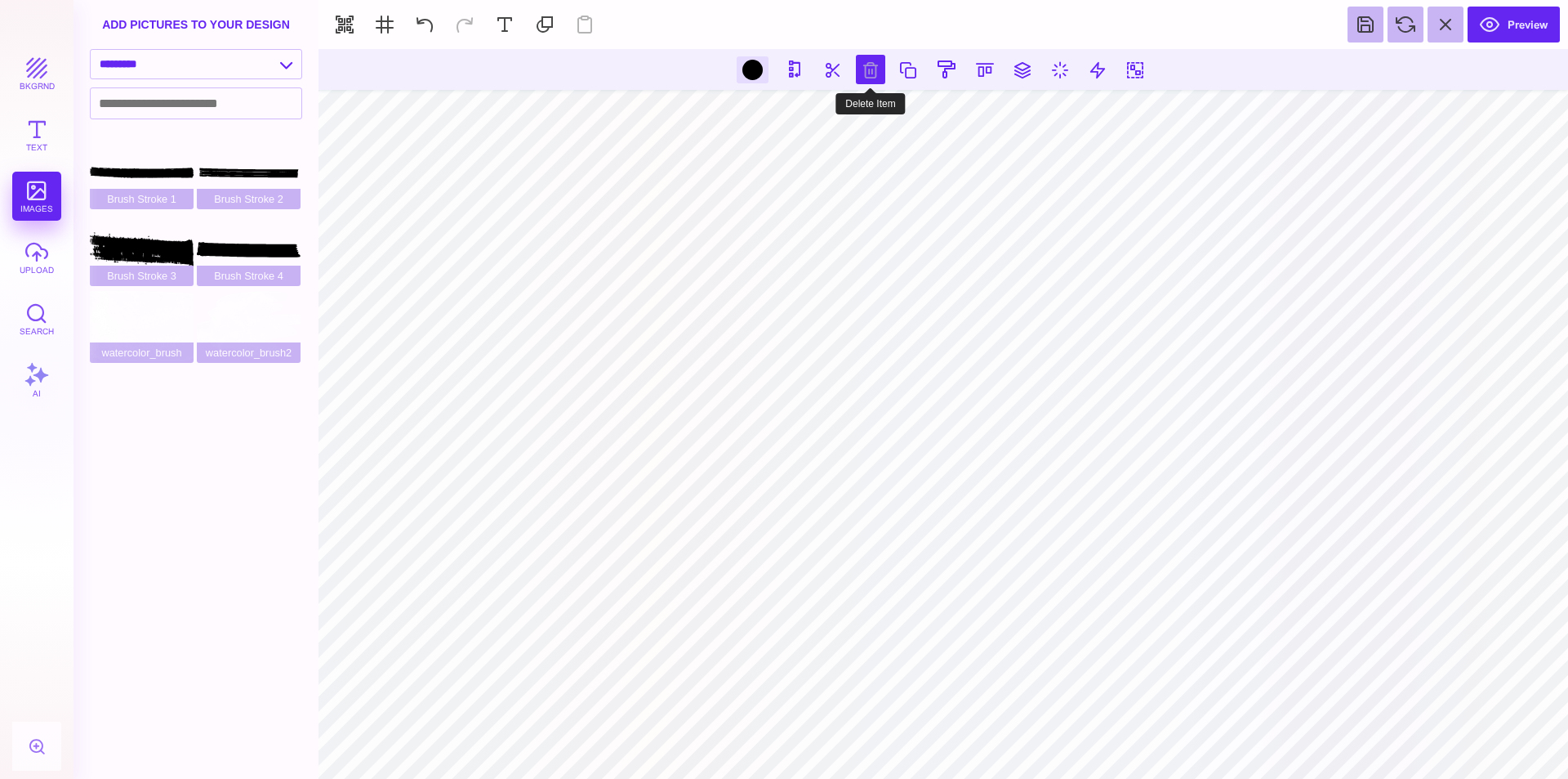
click at [874, 71] on button at bounding box center [871, 69] width 30 height 30
click at [828, 74] on button at bounding box center [832, 69] width 30 height 30
click at [421, 21] on button at bounding box center [425, 25] width 36 height 36
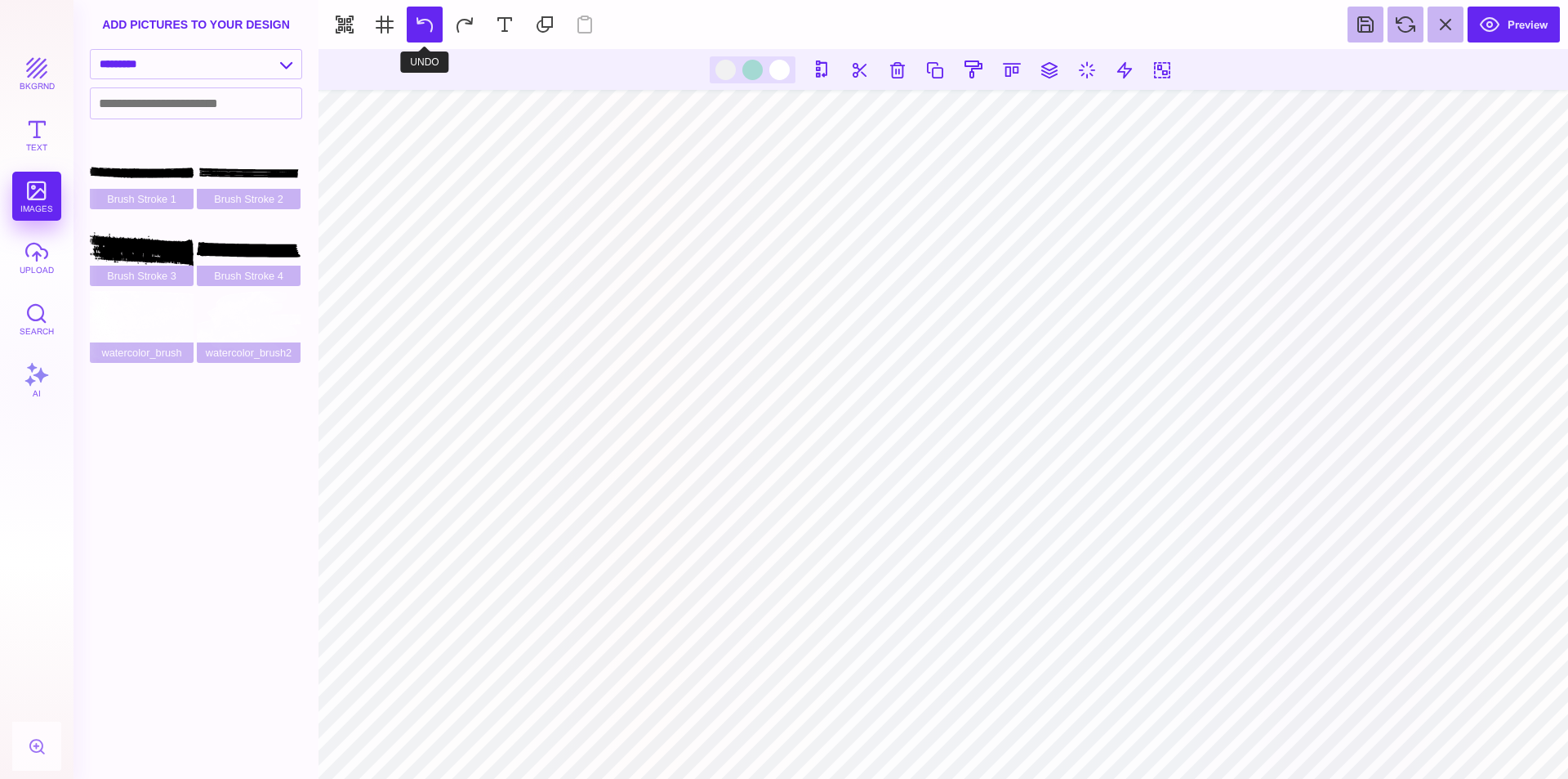
click at [421, 21] on button at bounding box center [425, 25] width 36 height 36
click at [29, 267] on button "upload" at bounding box center [36, 257] width 49 height 49
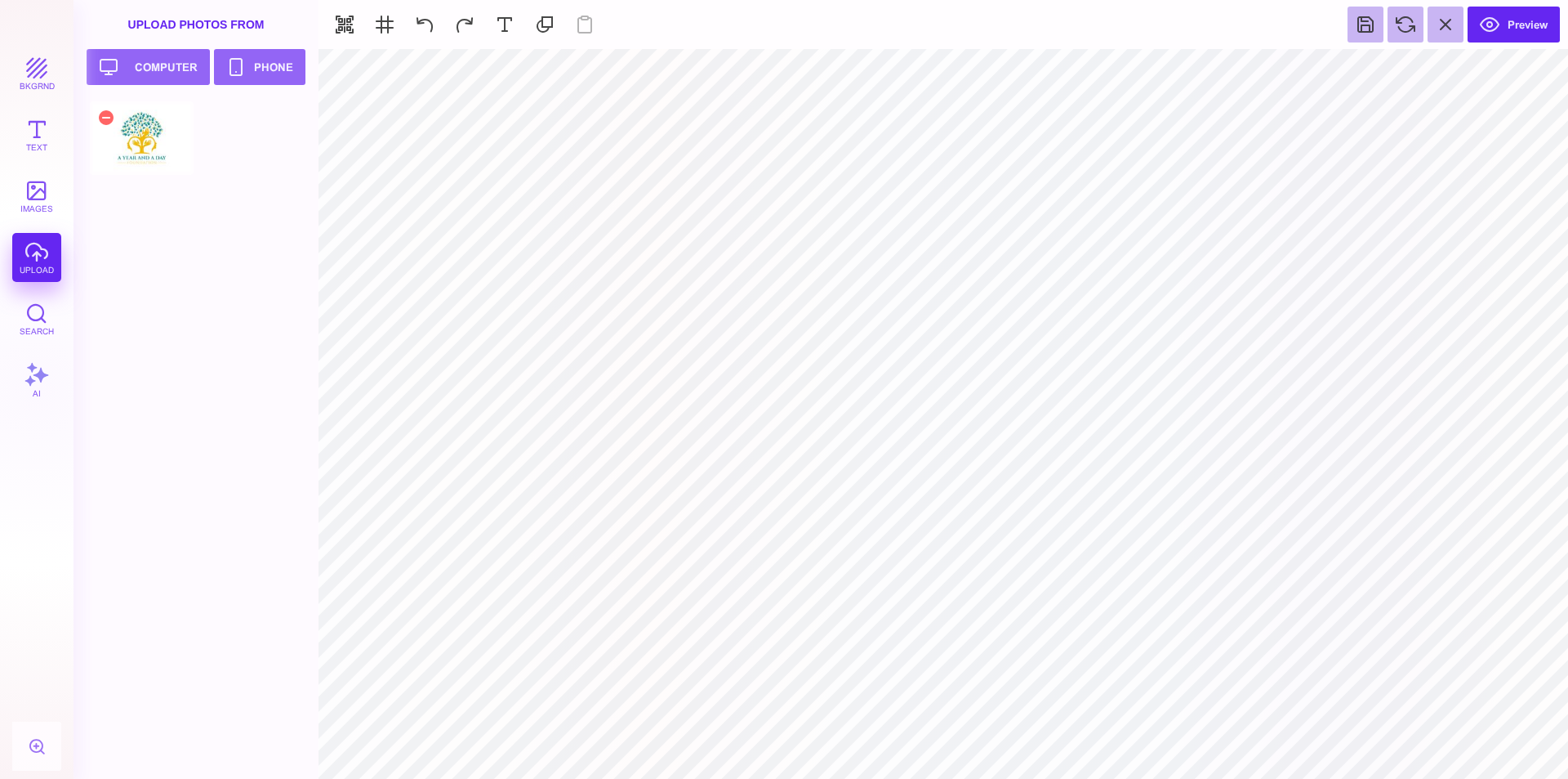
type input "#000000"
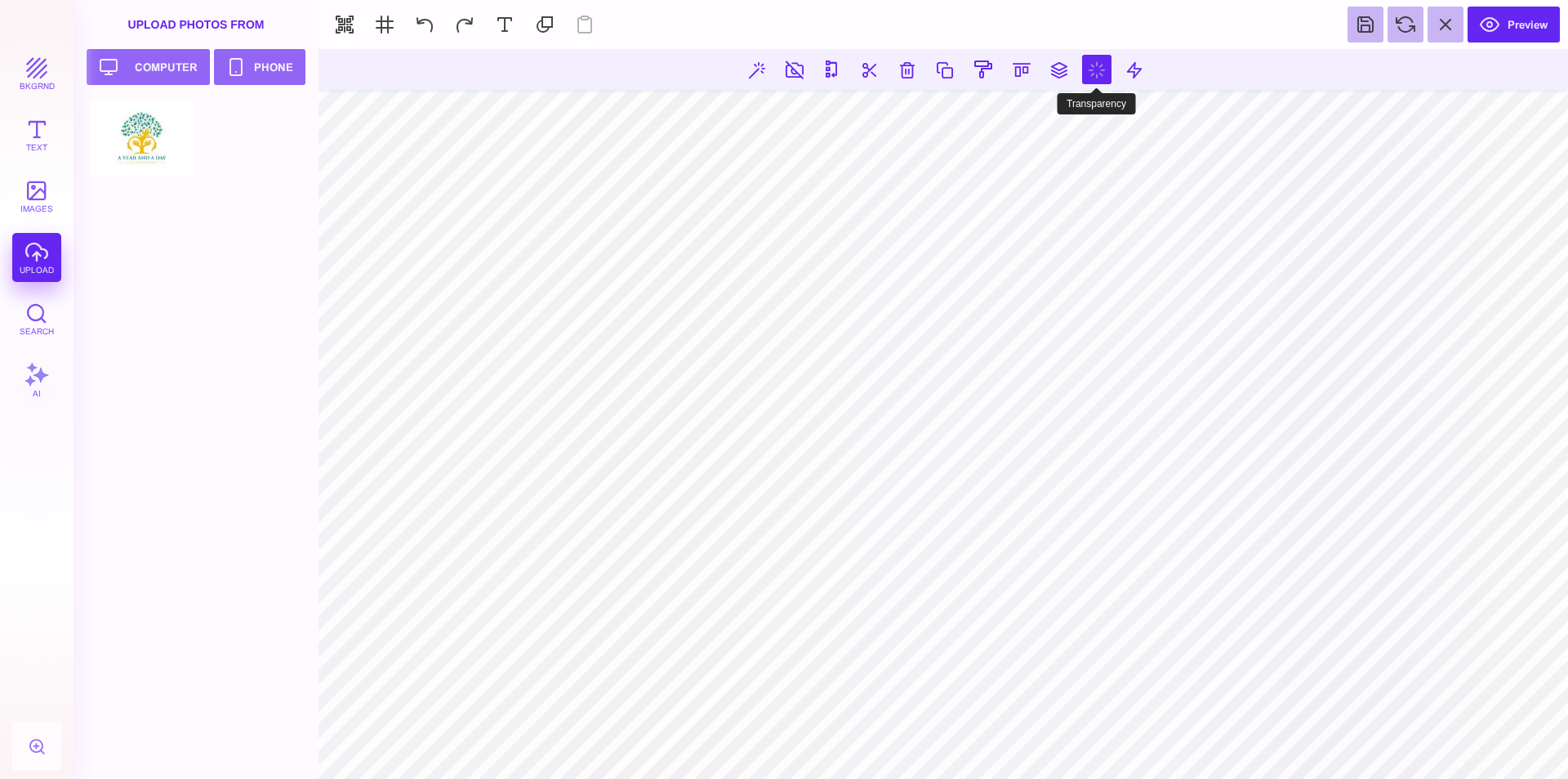
click at [1096, 72] on button at bounding box center [1097, 69] width 30 height 30
type input "*"
click at [1100, 73] on button at bounding box center [1097, 69] width 30 height 30
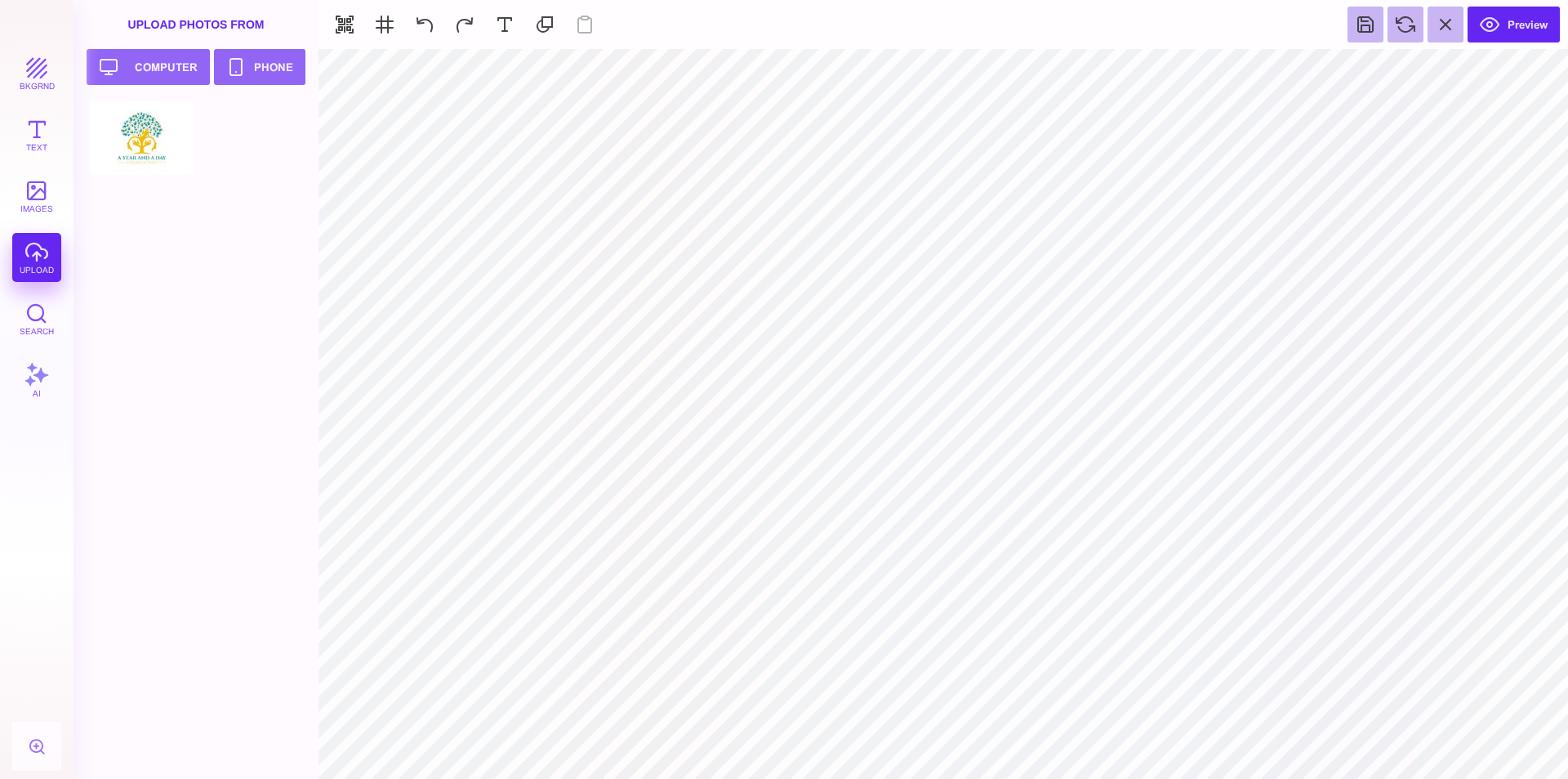
click at [233, 356] on div at bounding box center [201, 440] width 222 height 677
click at [34, 189] on button "images" at bounding box center [36, 196] width 49 height 49
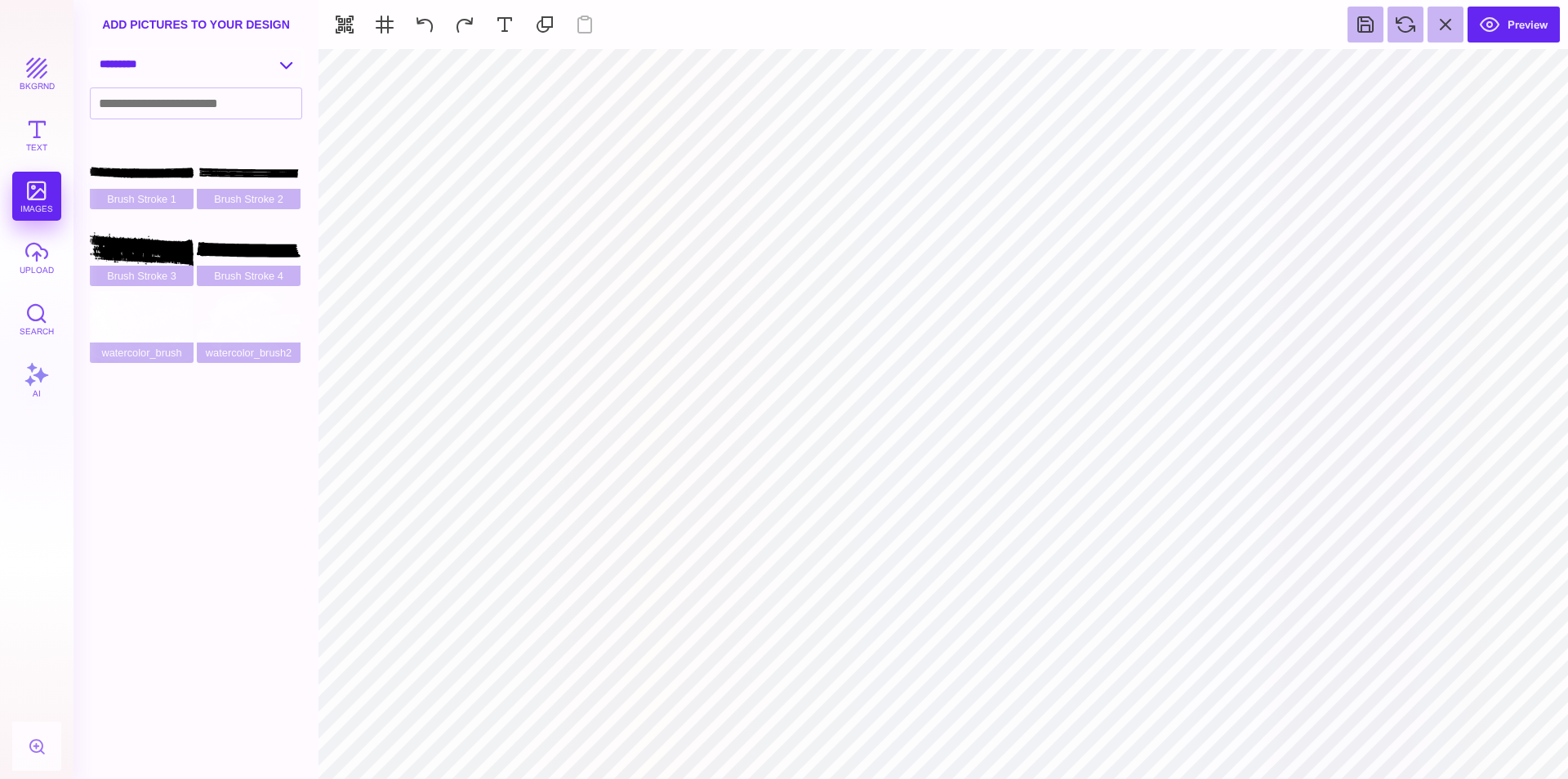
click at [231, 70] on select "**********" at bounding box center [196, 64] width 211 height 29
select select "**********"
click at [91, 50] on select "**********" at bounding box center [196, 64] width 211 height 29
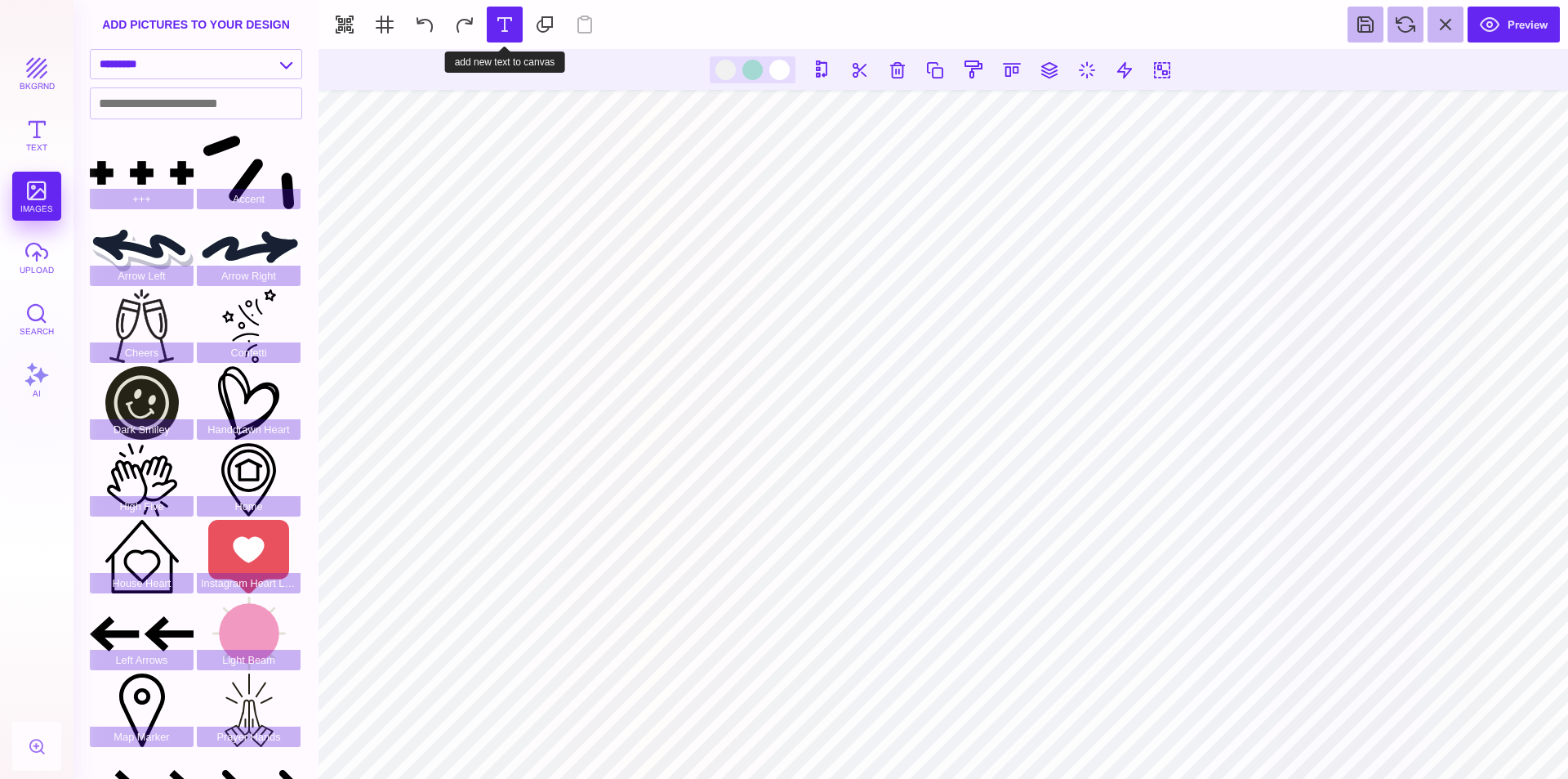
click at [511, 20] on button at bounding box center [505, 25] width 36 height 36
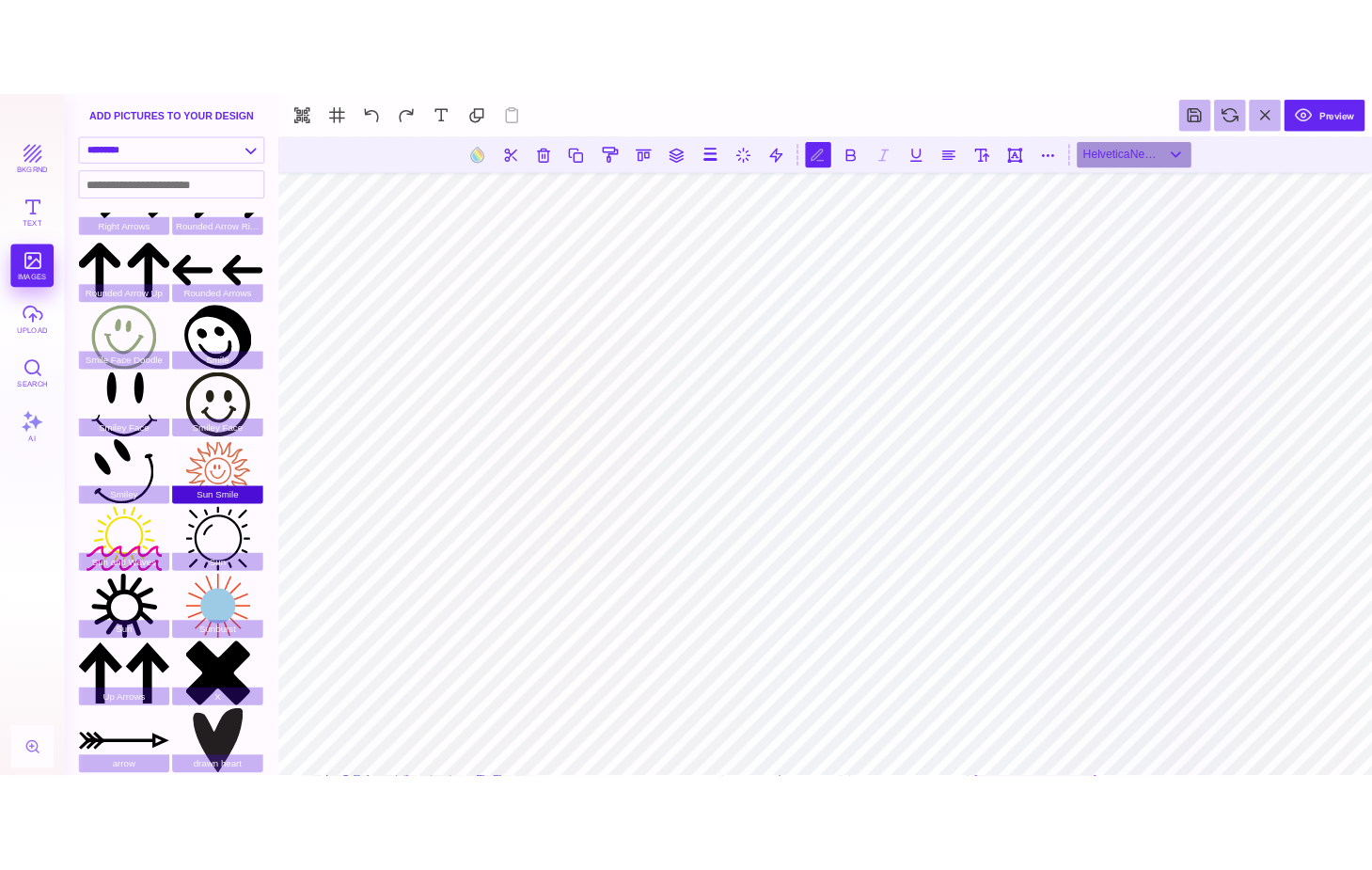
scroll to position [765, 0]
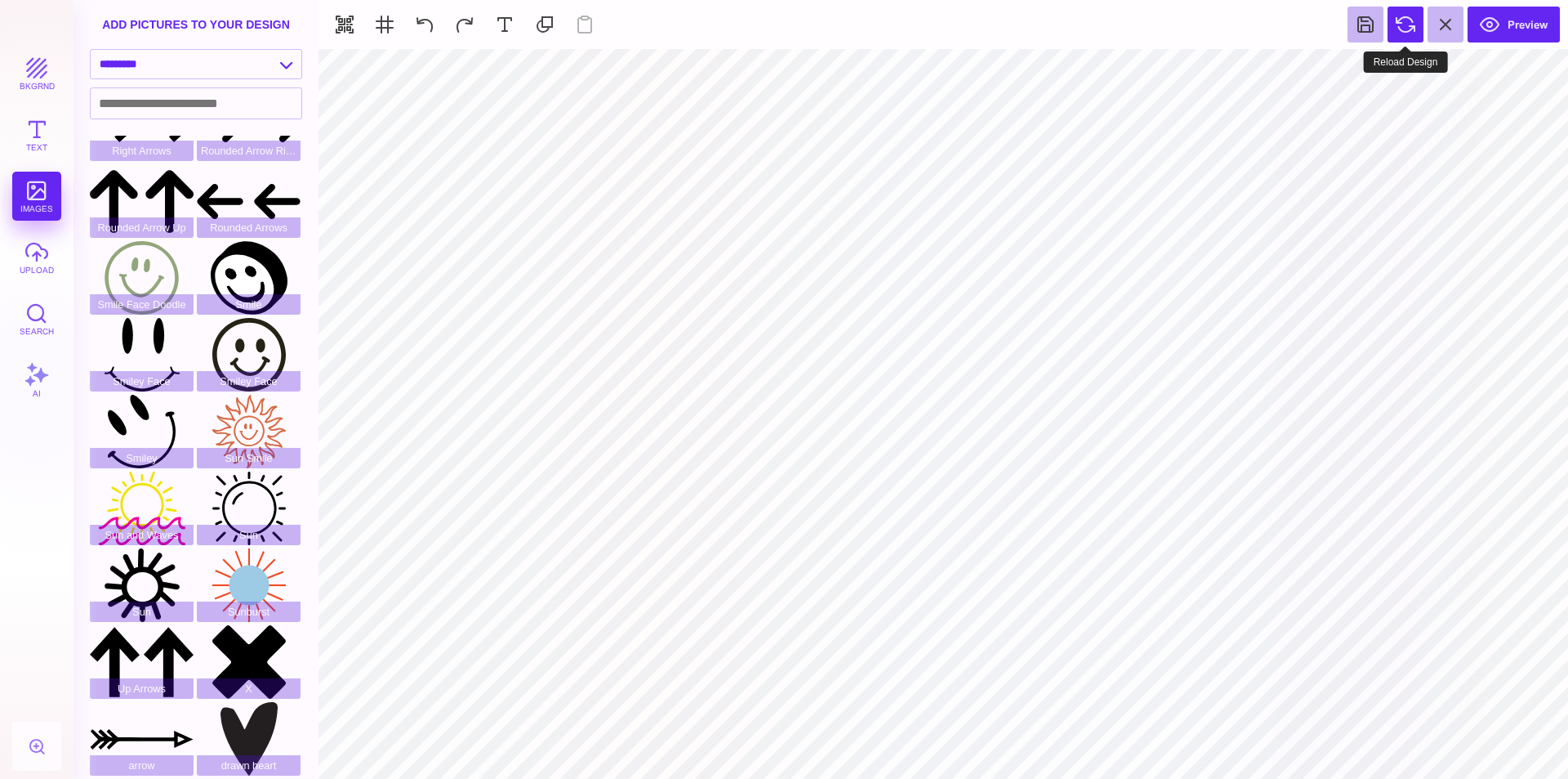
click at [1398, 21] on button at bounding box center [1406, 25] width 36 height 36
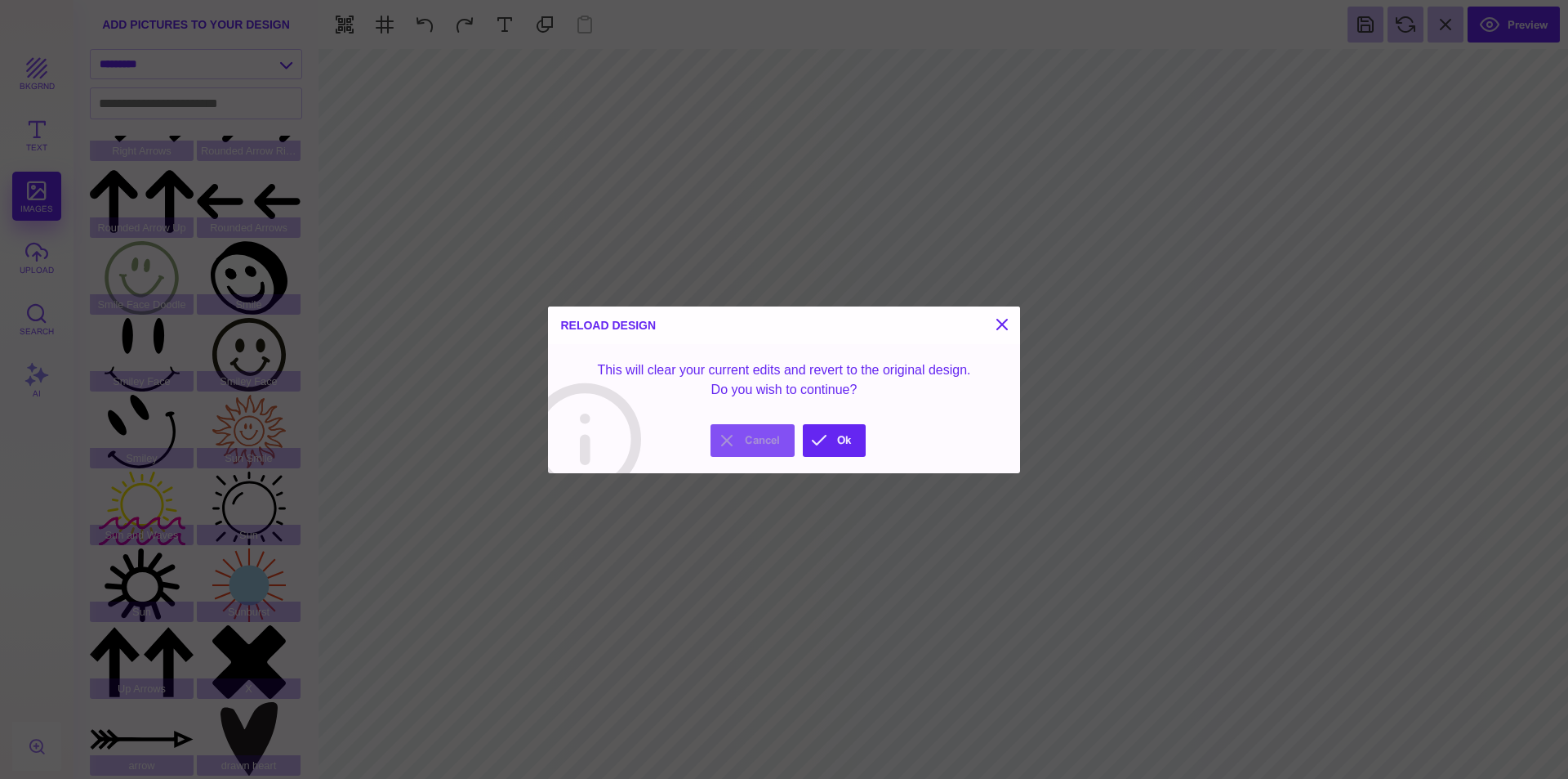
click at [762, 442] on button "Cancel" at bounding box center [753, 440] width 84 height 33
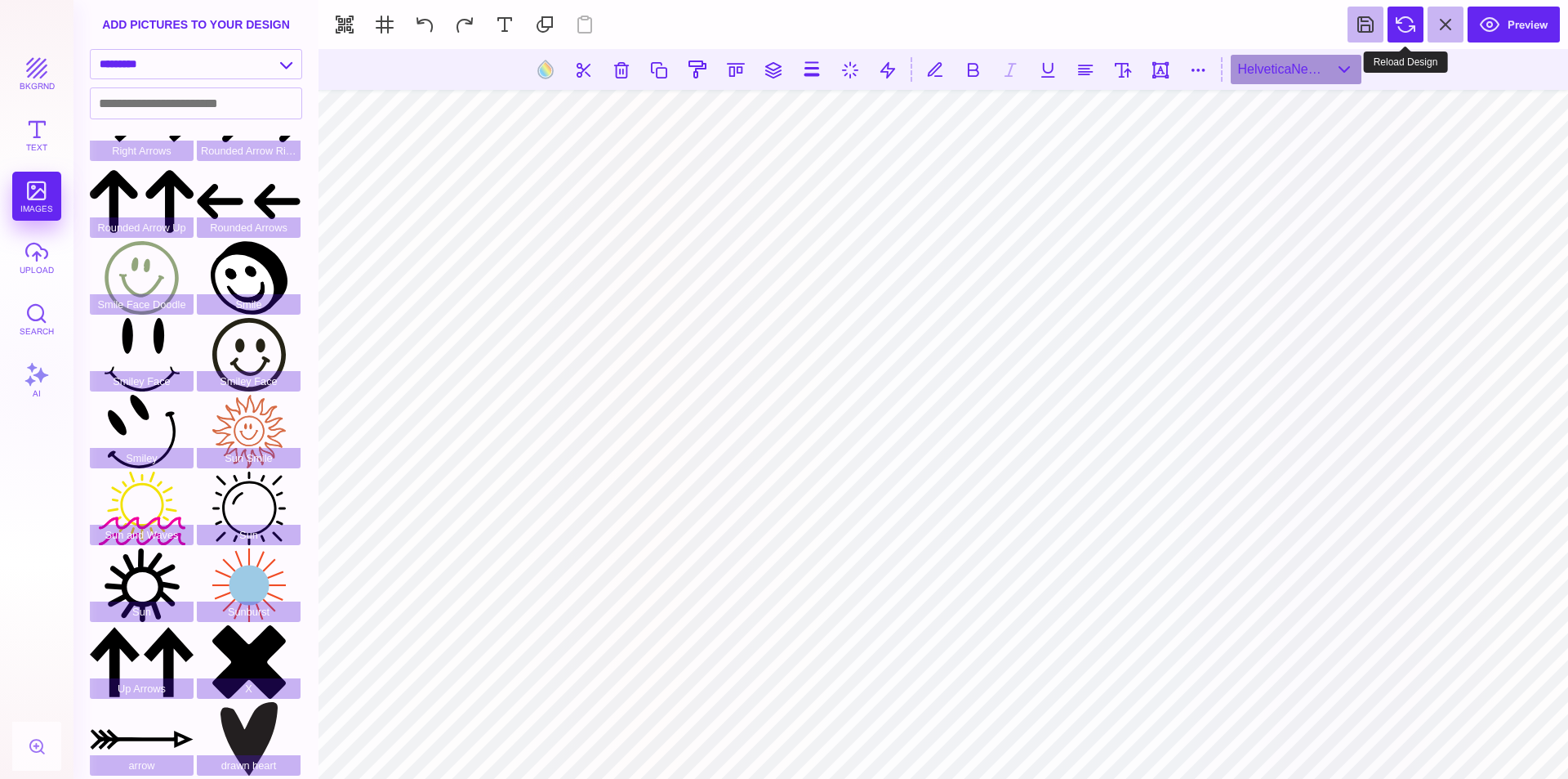
click at [1407, 26] on button at bounding box center [1406, 25] width 36 height 36
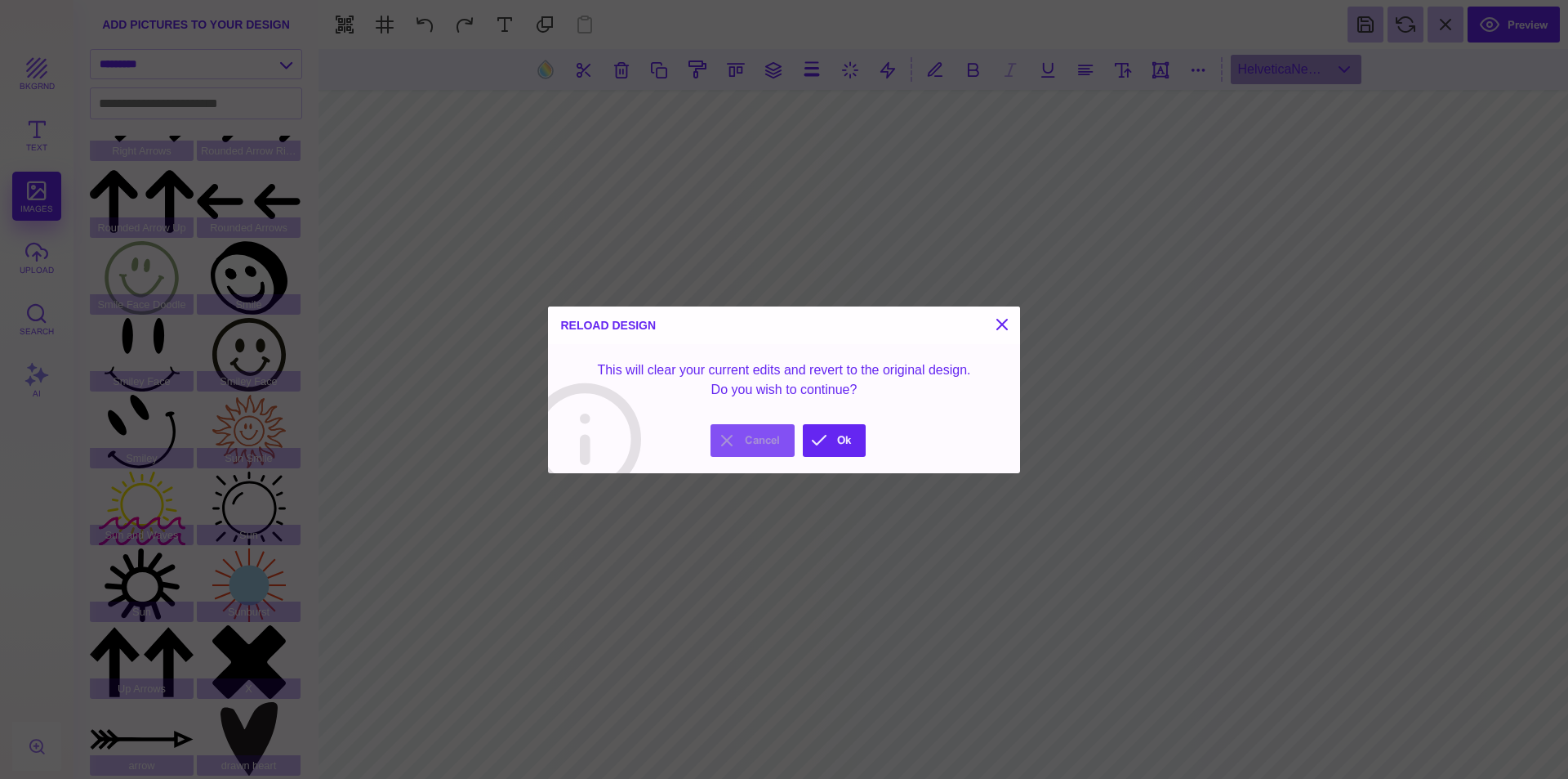
click at [756, 436] on button "Cancel" at bounding box center [753, 440] width 84 height 33
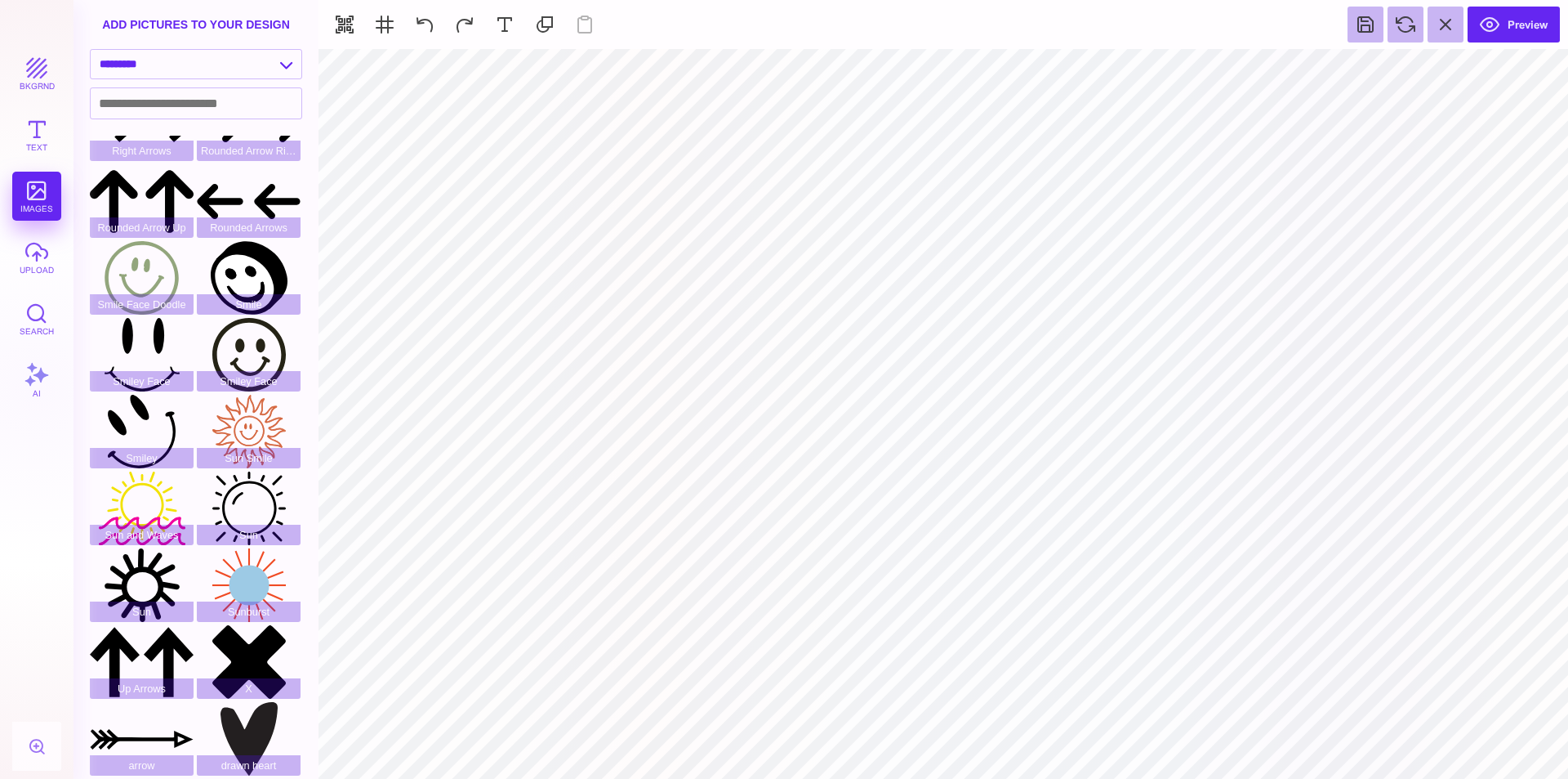
type input "#000000"
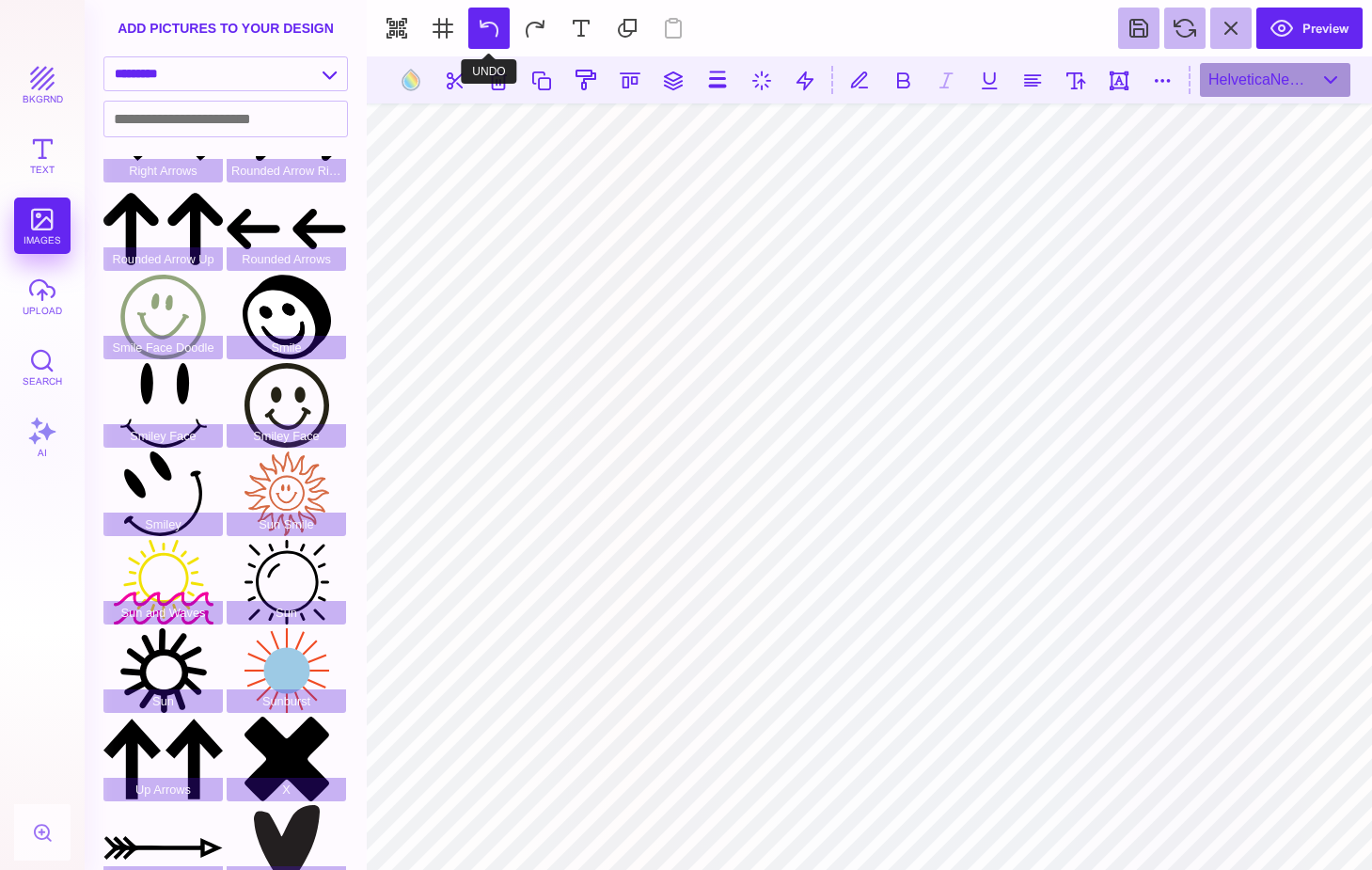
click at [498, 48] on button at bounding box center [490, 29] width 42 height 42
click at [438, 27] on button at bounding box center [443, 29] width 42 height 42
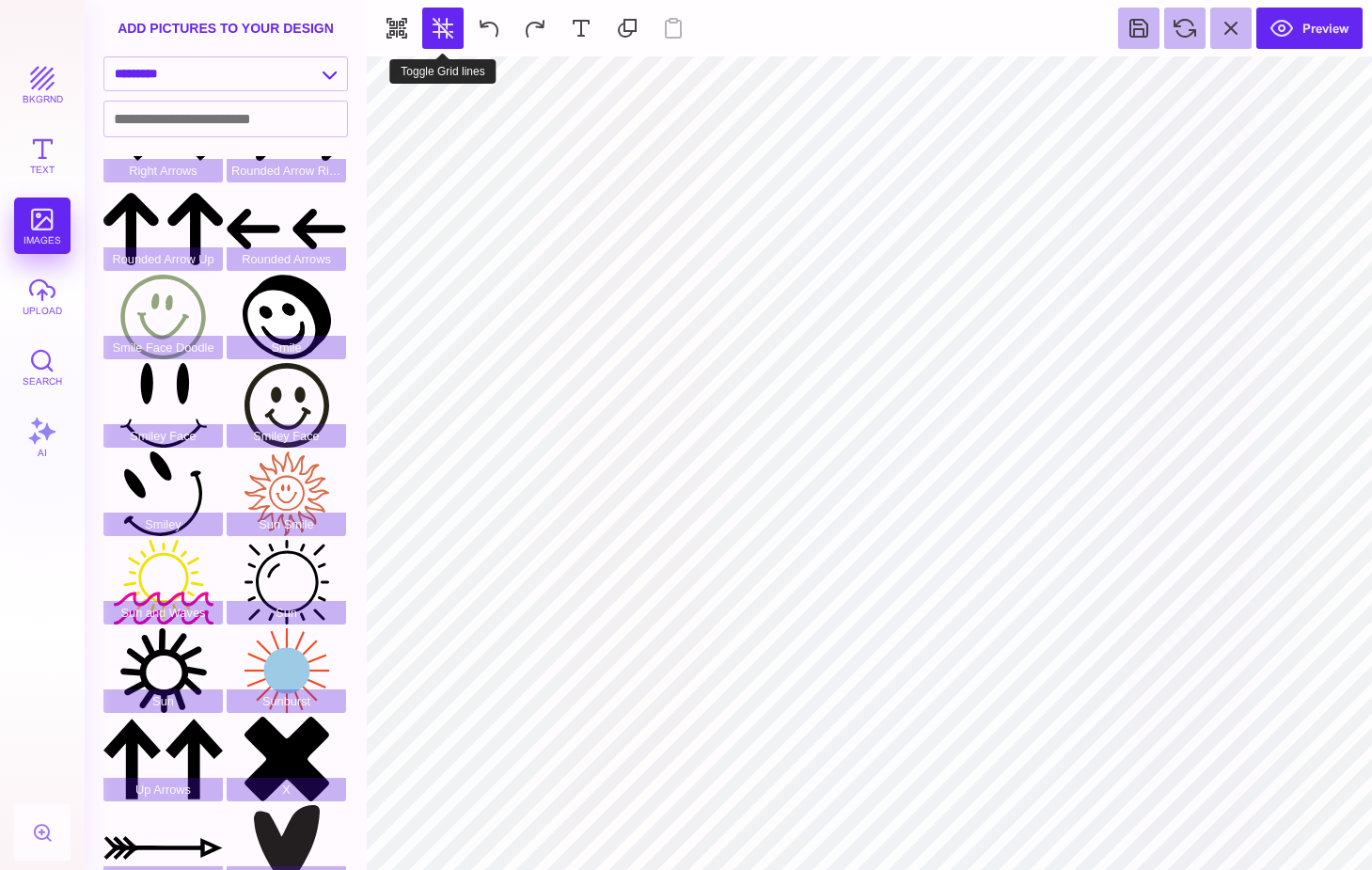
click at [449, 45] on button at bounding box center [443, 29] width 42 height 42
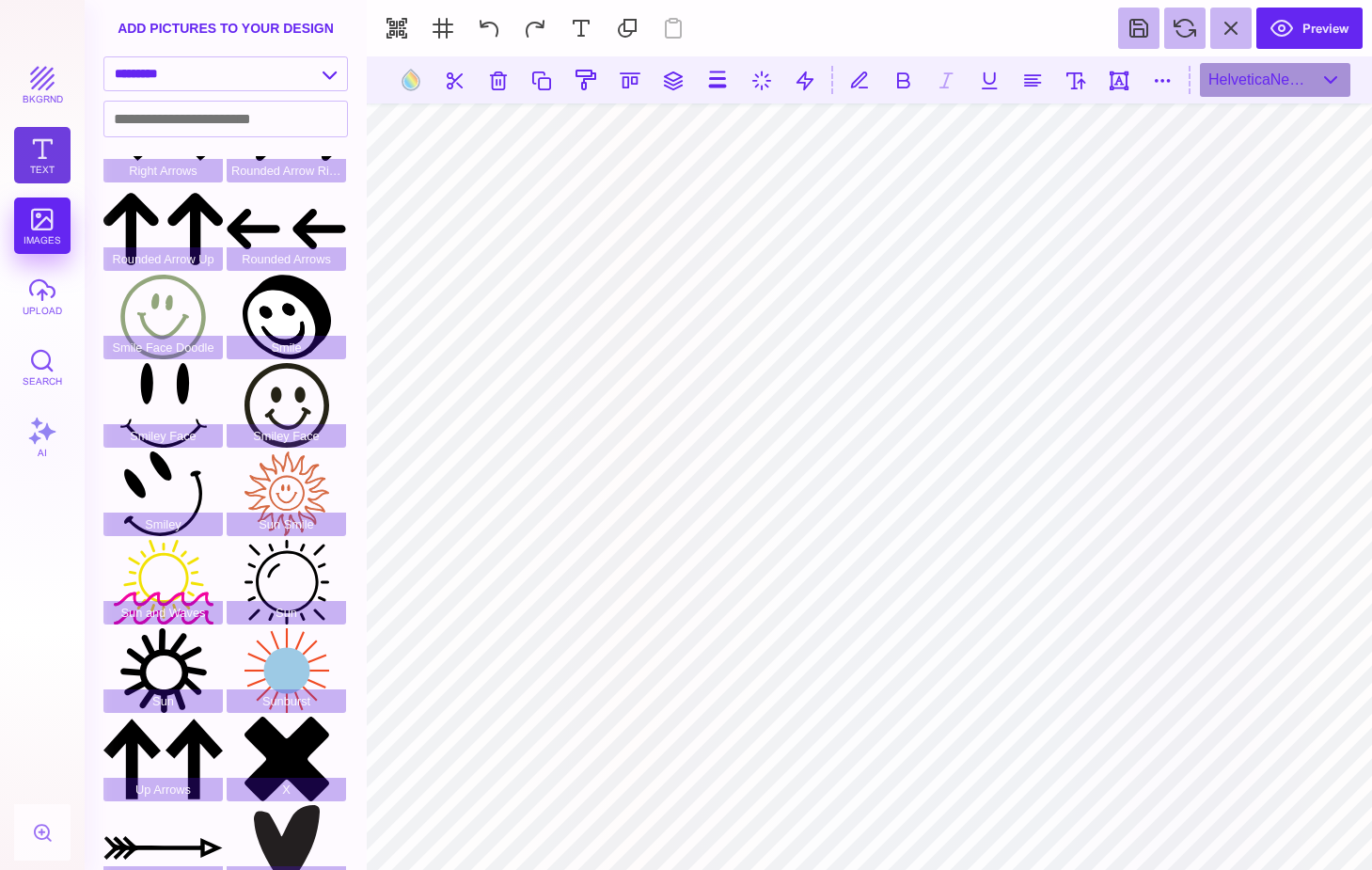
click at [44, 149] on button "Text" at bounding box center [42, 155] width 56 height 56
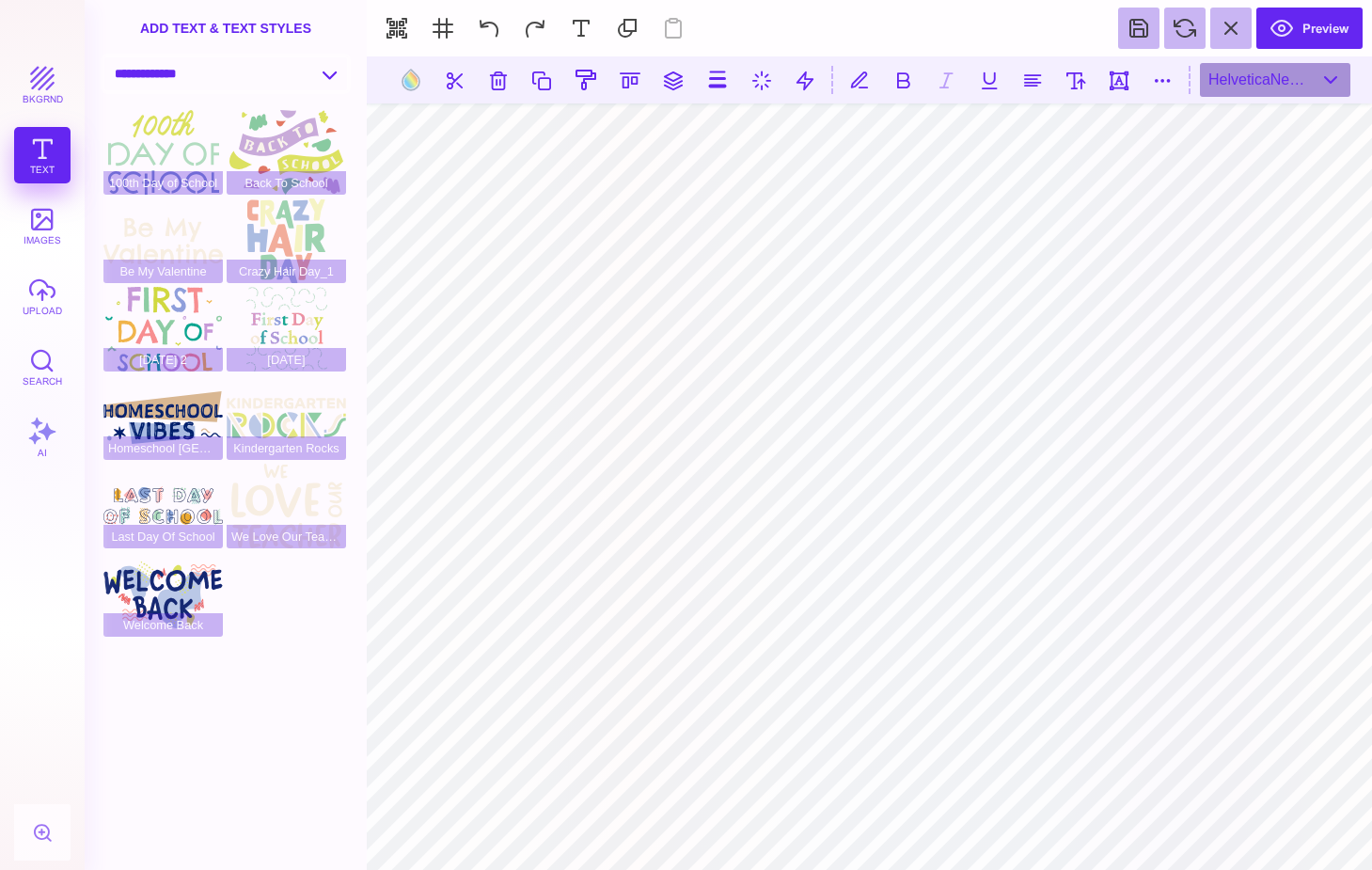
click at [334, 77] on select "**********" at bounding box center [225, 73] width 242 height 33
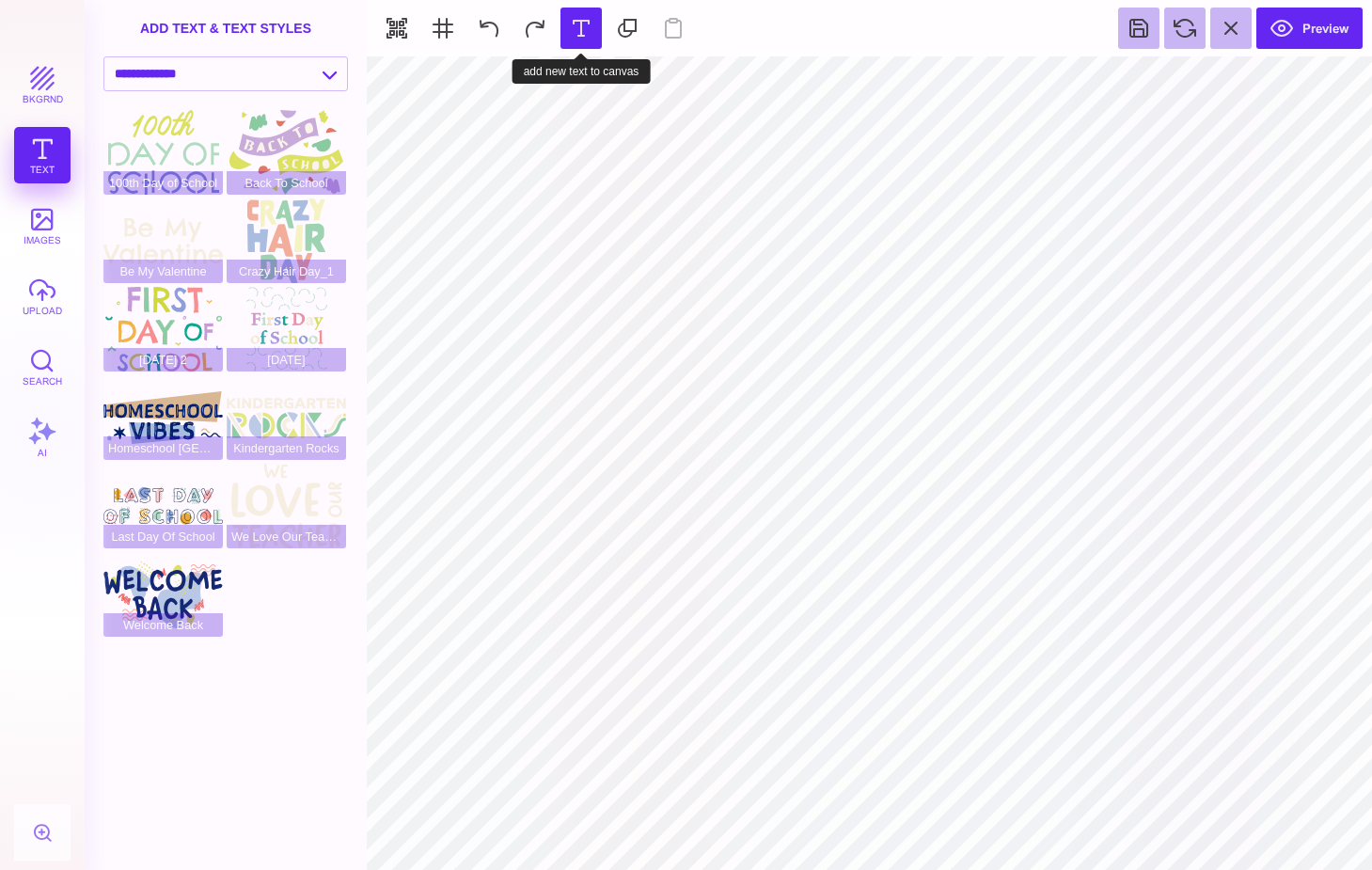
click at [574, 35] on button at bounding box center [582, 29] width 42 height 42
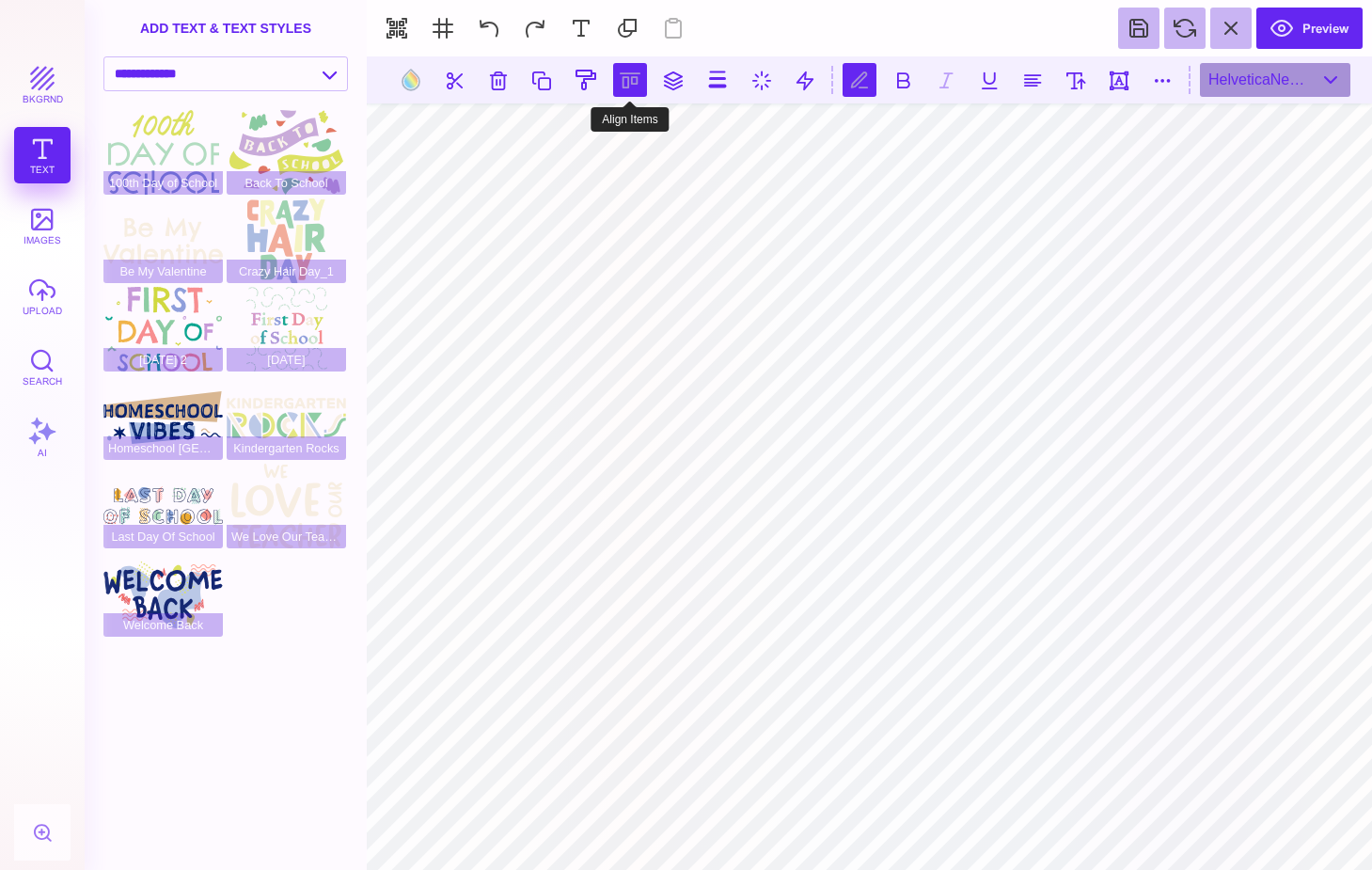
scroll to position [0, 5]
click at [1151, 80] on button at bounding box center [1163, 80] width 34 height 34
type input "*"
click at [1323, 74] on div "HelveticaNeueLT Std" at bounding box center [1275, 80] width 150 height 34
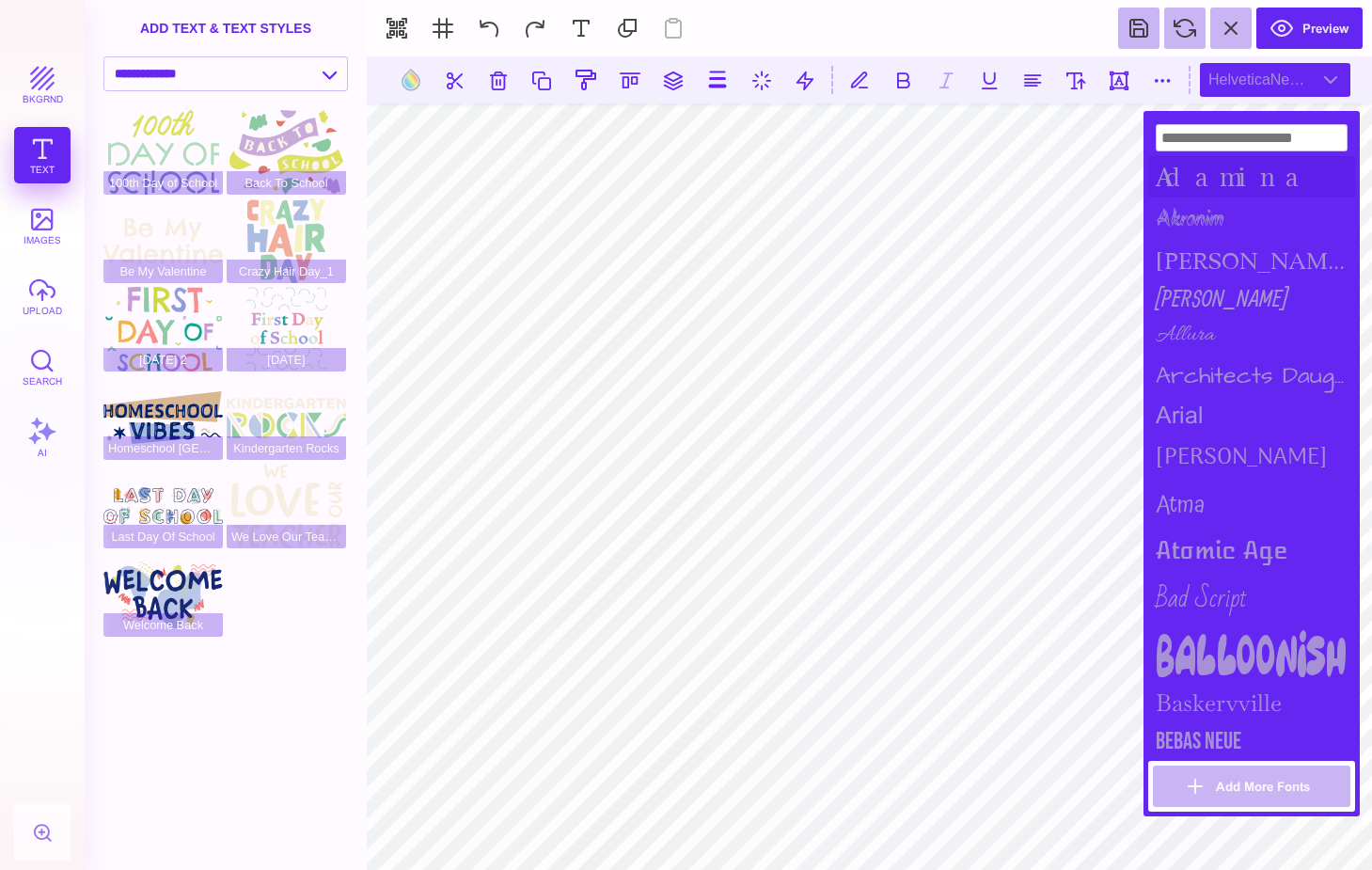
click at [1243, 184] on div "Adamina" at bounding box center [1252, 177] width 207 height 42
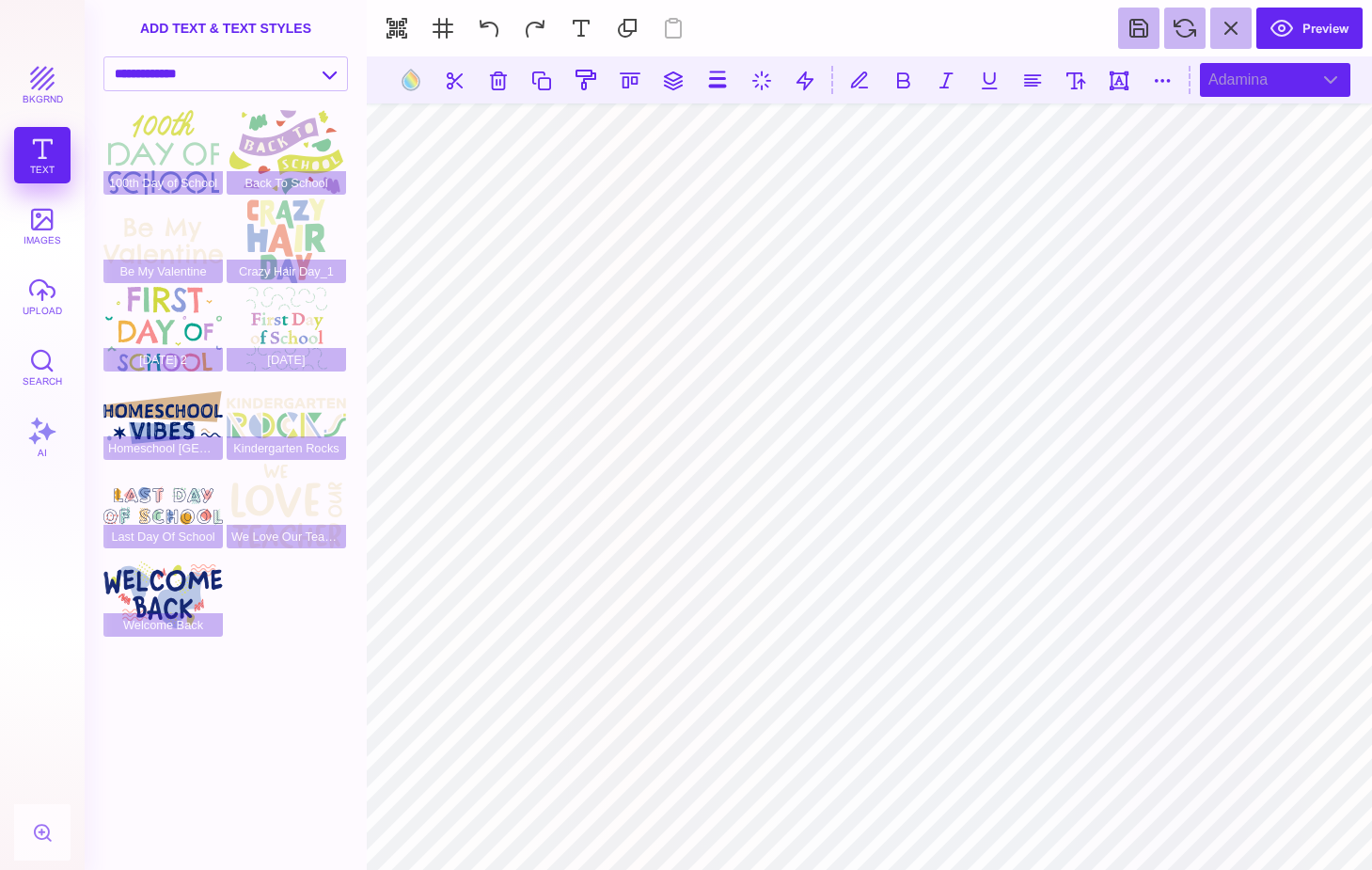
click at [1334, 81] on div "Adamina" at bounding box center [1275, 80] width 150 height 34
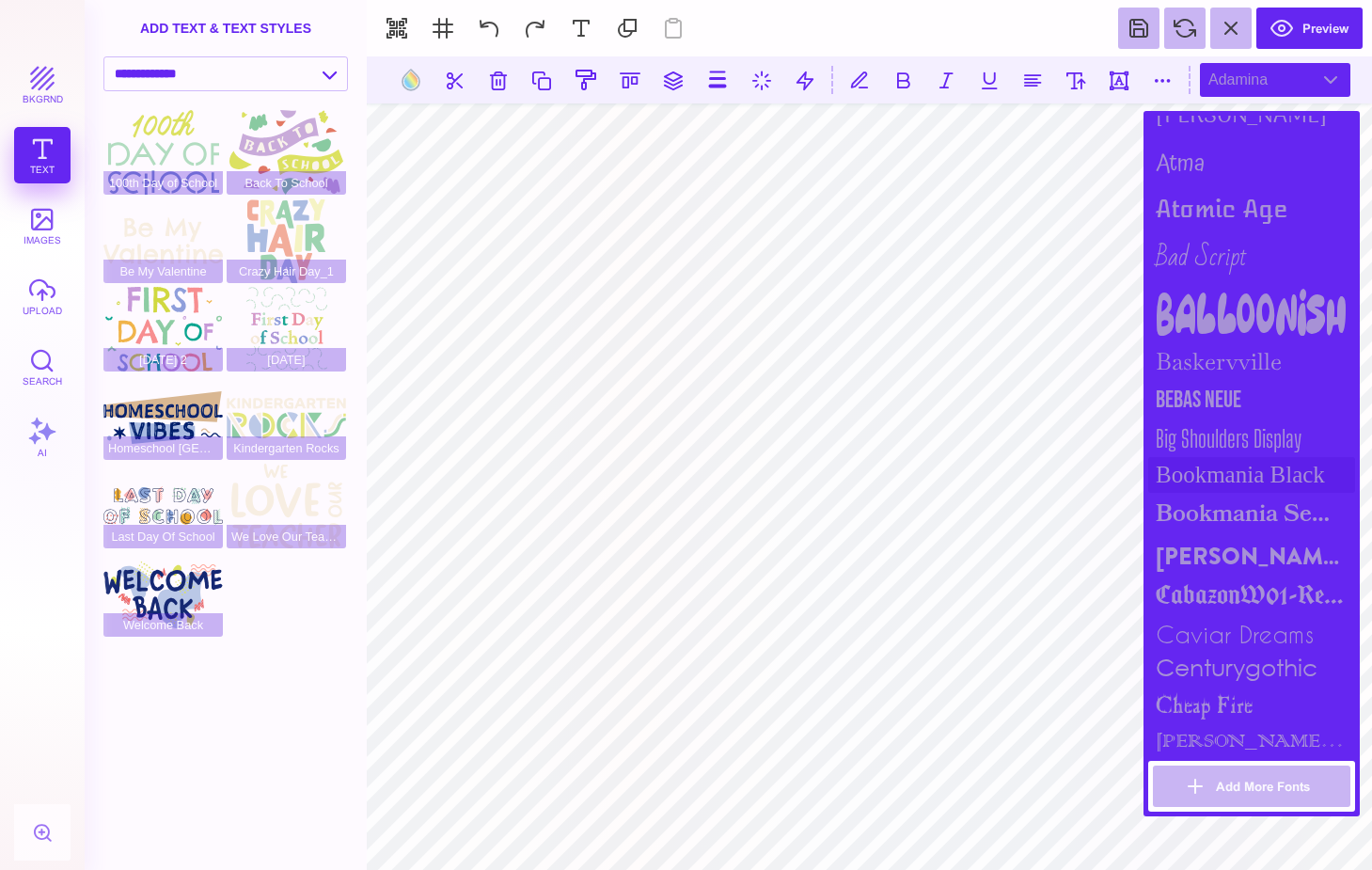
scroll to position [377, 0]
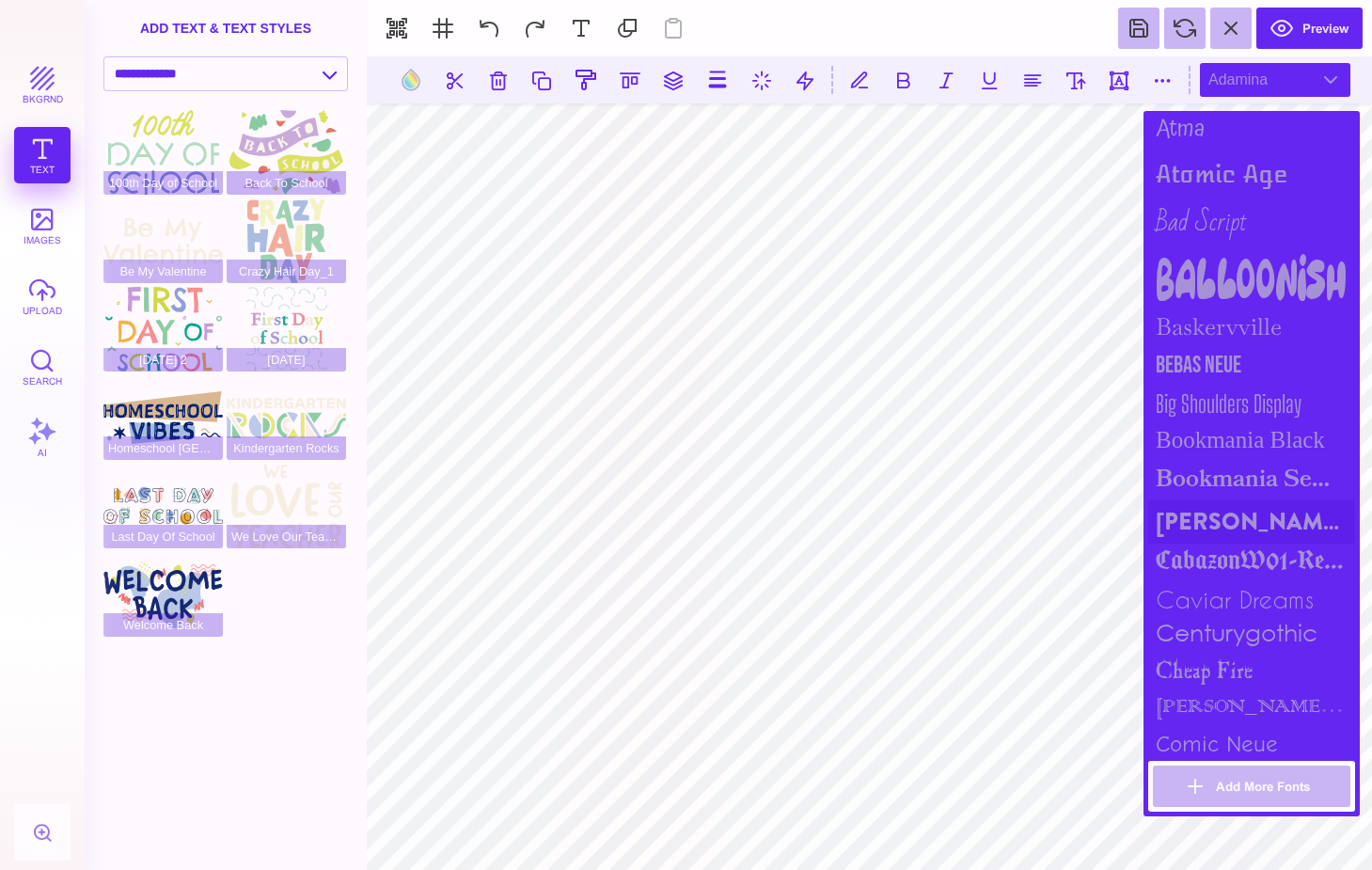
click at [1219, 522] on div "Brandon Grotesque Black" at bounding box center [1252, 521] width 207 height 43
click at [1238, 648] on div "centurygothic" at bounding box center [1252, 635] width 207 height 35
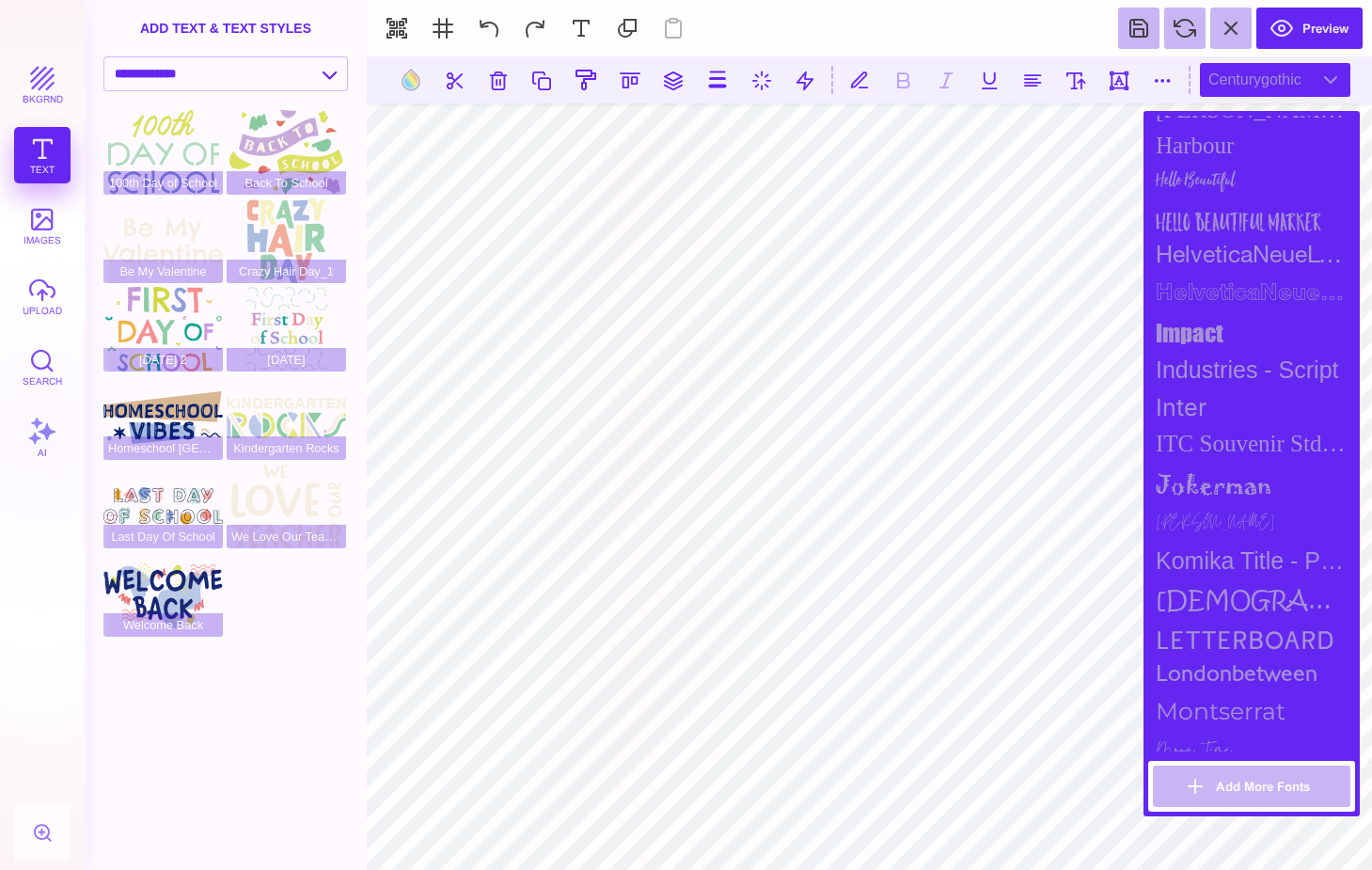
scroll to position [1223, 0]
